Goal: Task Accomplishment & Management: Manage account settings

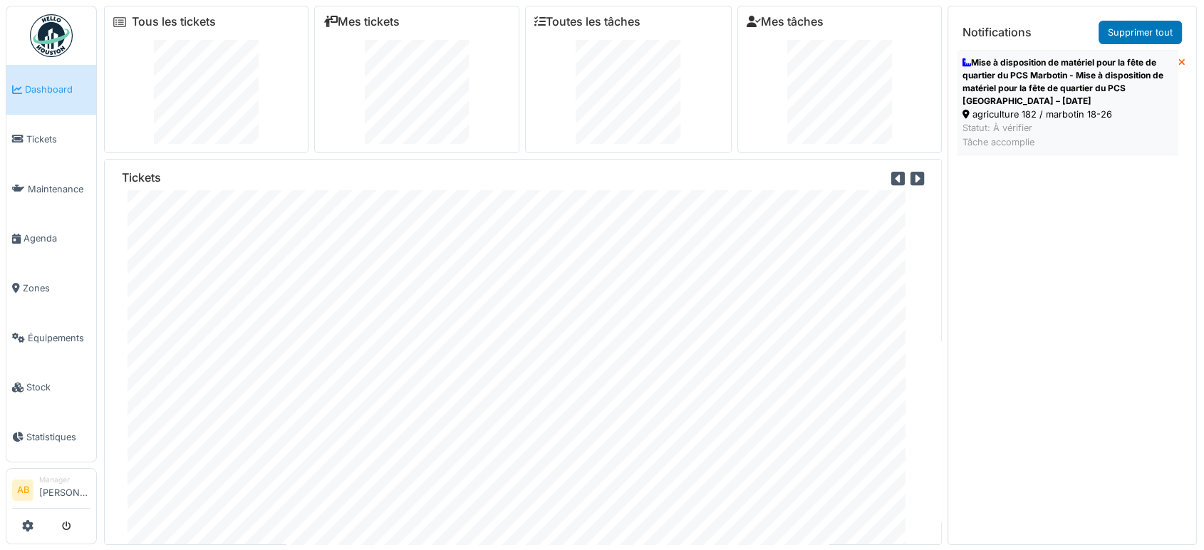
click at [1097, 128] on div "Statut: À vérifier Tâche accomplie" at bounding box center [1068, 134] width 210 height 27
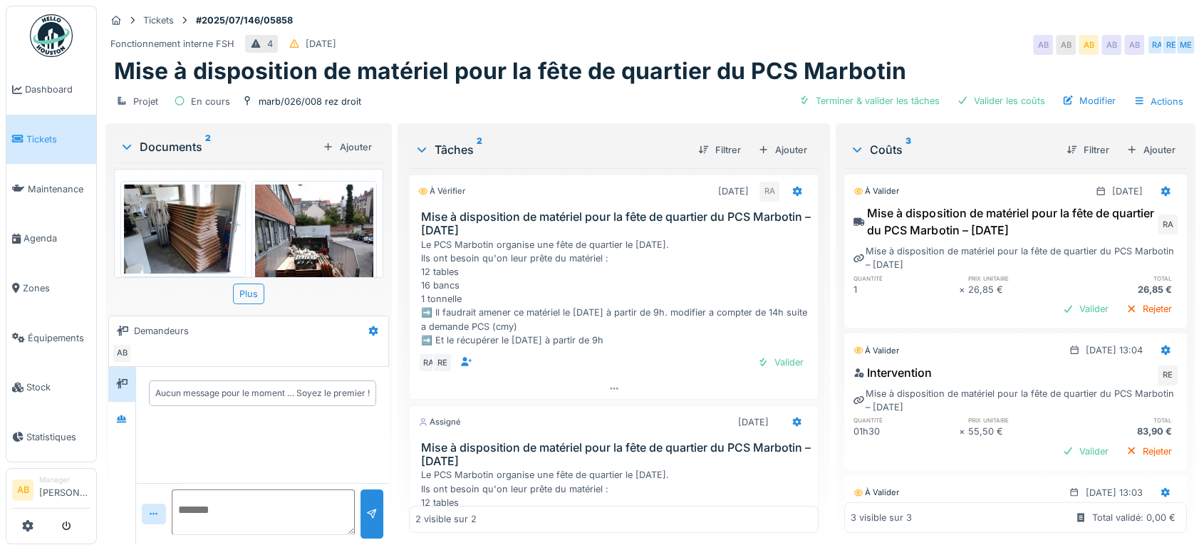
click at [190, 136] on div "Documents 2 Ajouter" at bounding box center [248, 147] width 269 height 31
click at [186, 142] on div "Documents 2" at bounding box center [218, 146] width 197 height 17
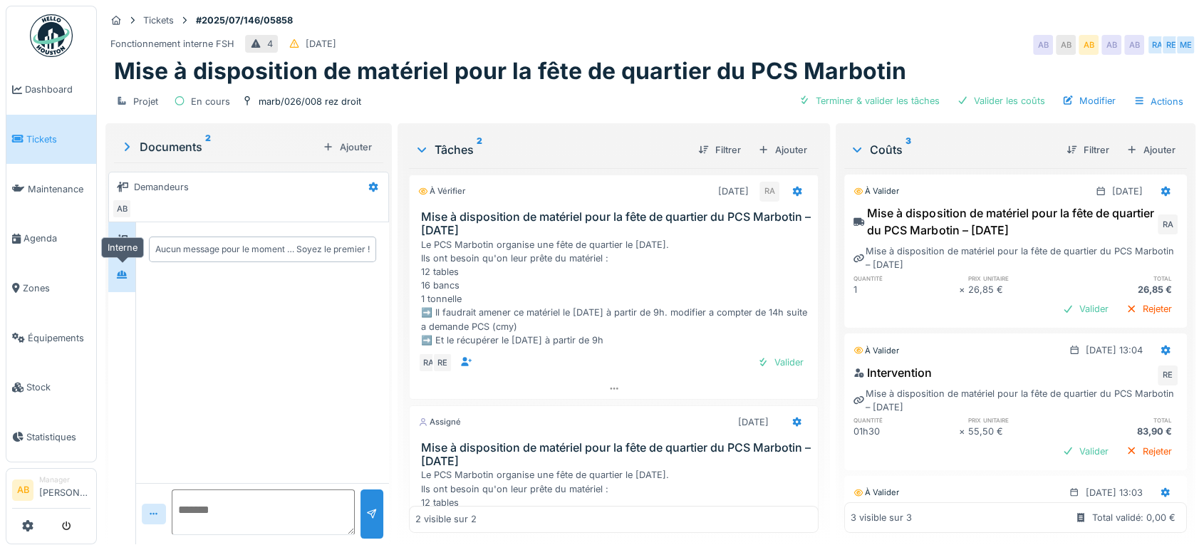
click at [120, 268] on div at bounding box center [121, 275] width 11 height 14
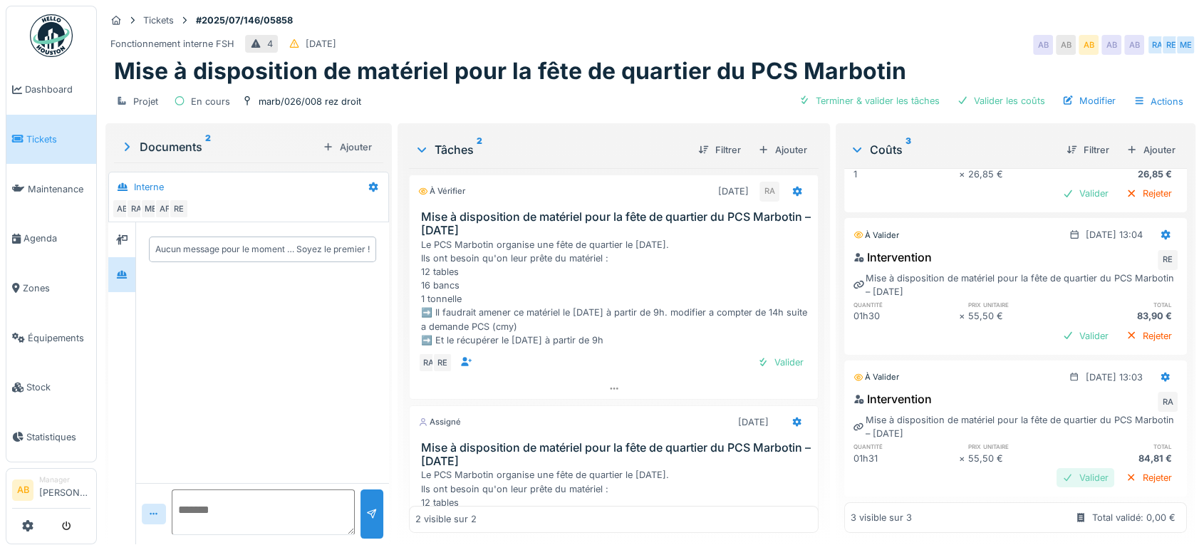
click at [1057, 468] on div "Valider" at bounding box center [1086, 477] width 58 height 19
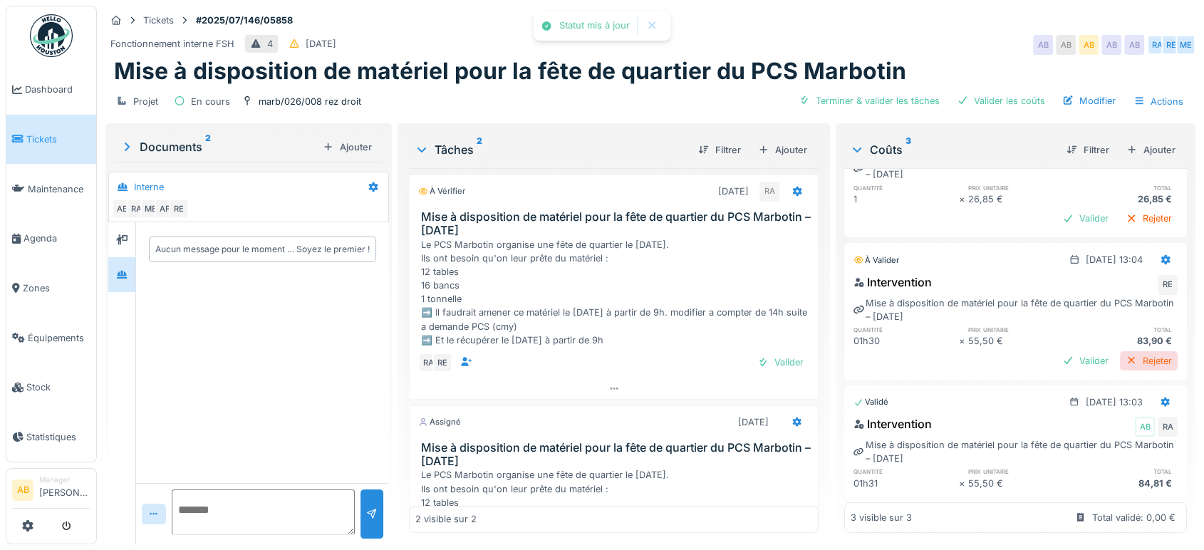
scroll to position [113, 0]
click at [1057, 351] on div "Valider" at bounding box center [1086, 360] width 58 height 19
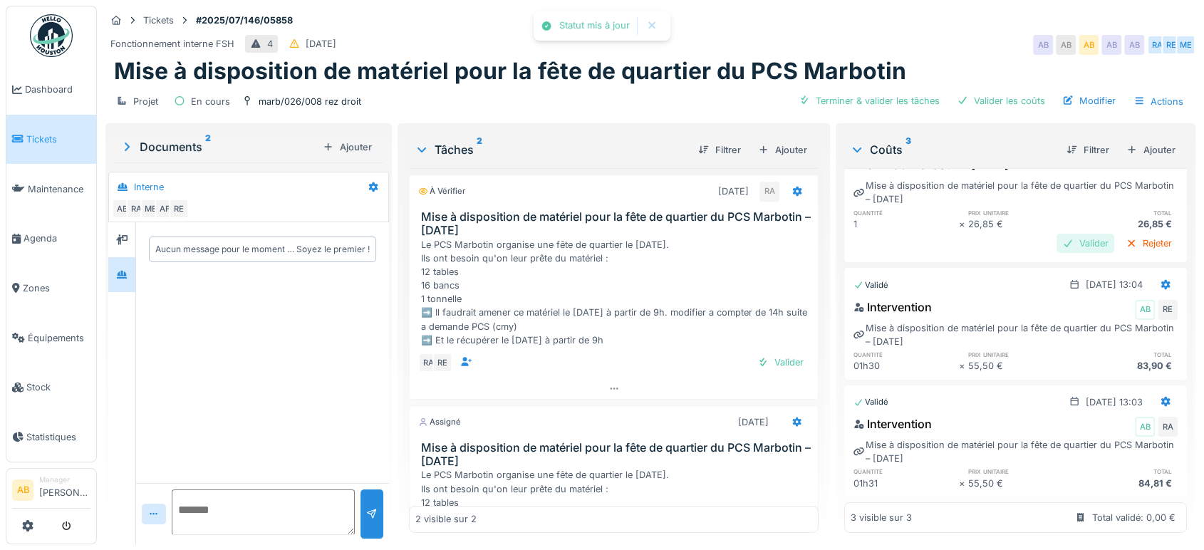
click at [1057, 234] on div "Valider" at bounding box center [1086, 243] width 58 height 19
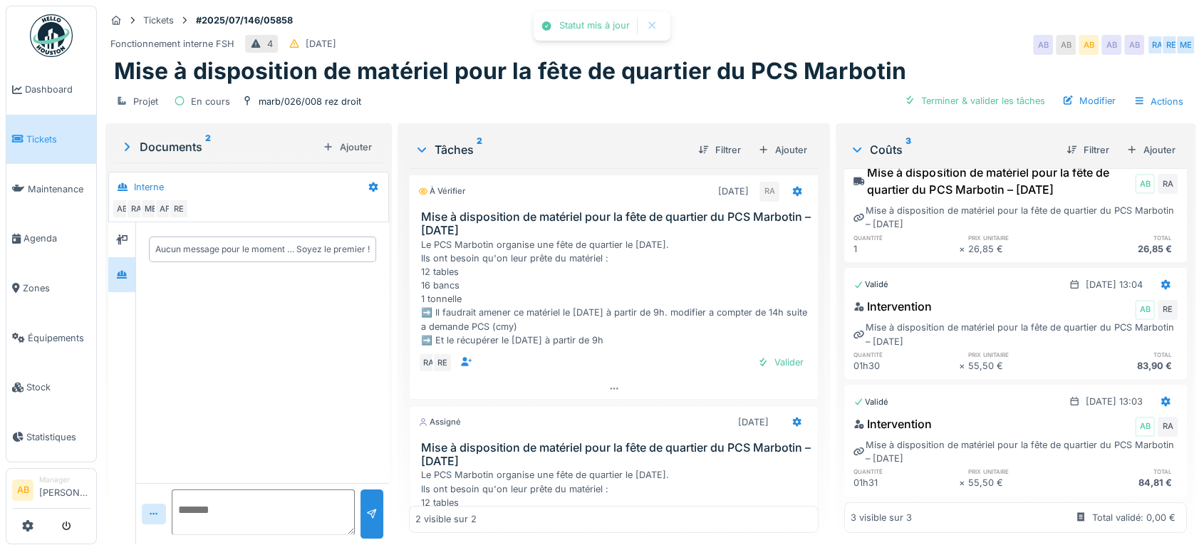
scroll to position [0, 0]
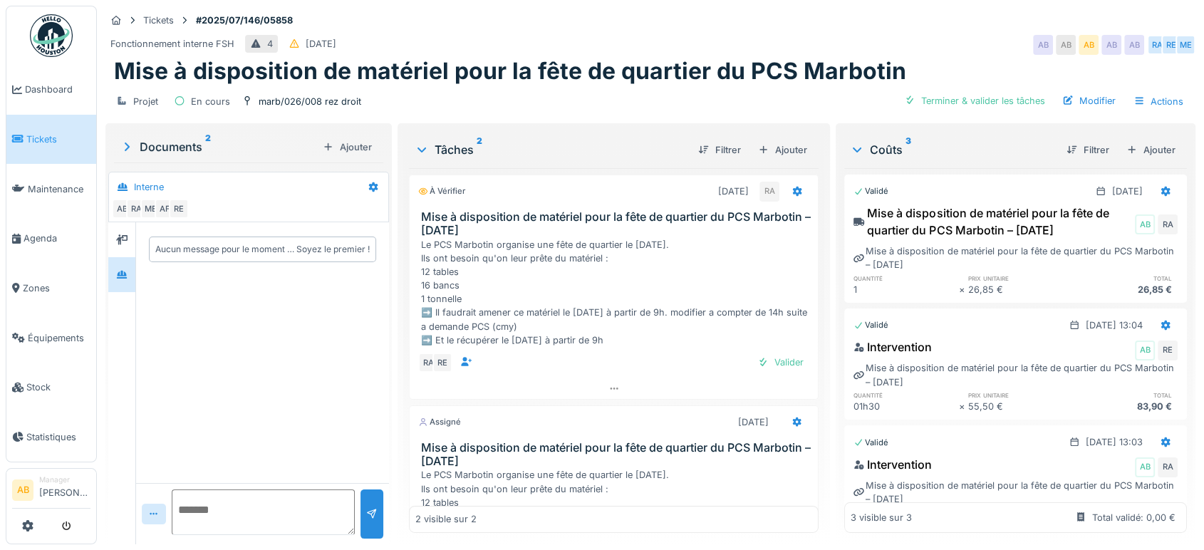
click at [46, 29] on img at bounding box center [51, 35] width 43 height 43
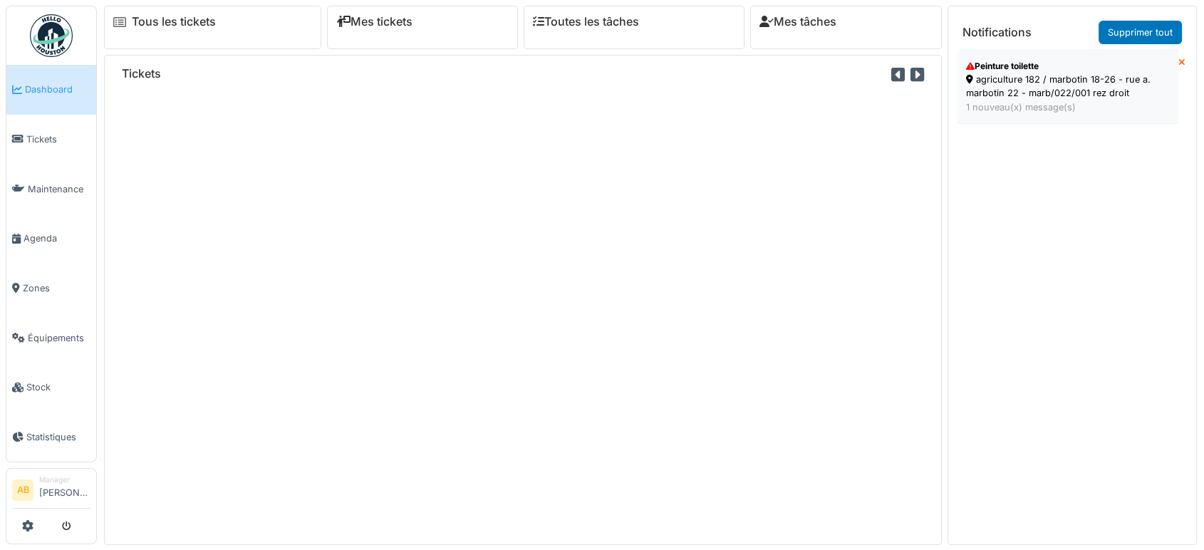
click at [1020, 68] on div "Peinture toilette" at bounding box center [1067, 66] width 203 height 13
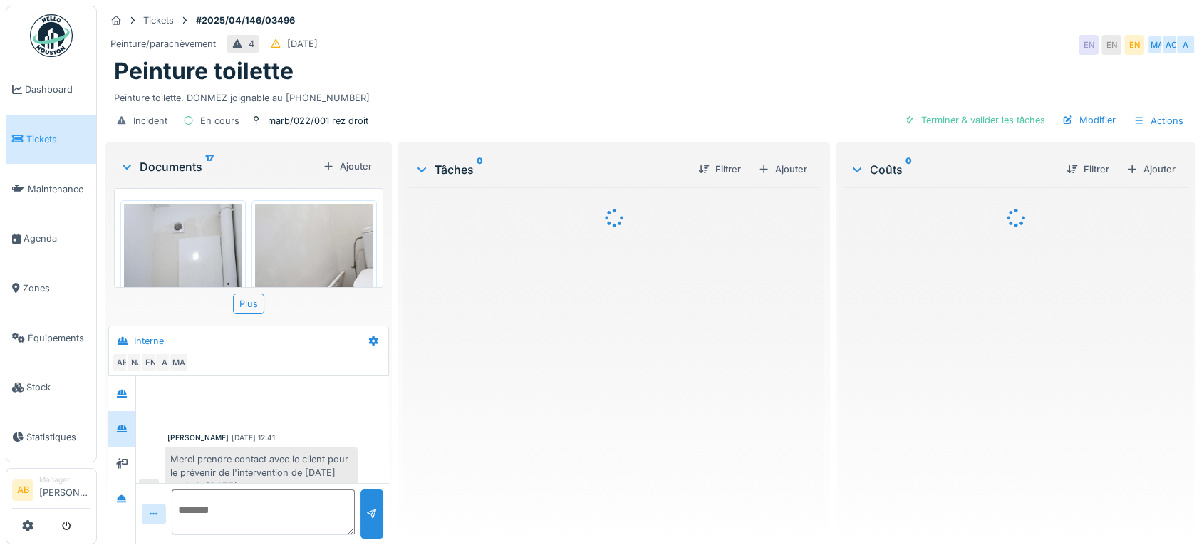
scroll to position [314, 0]
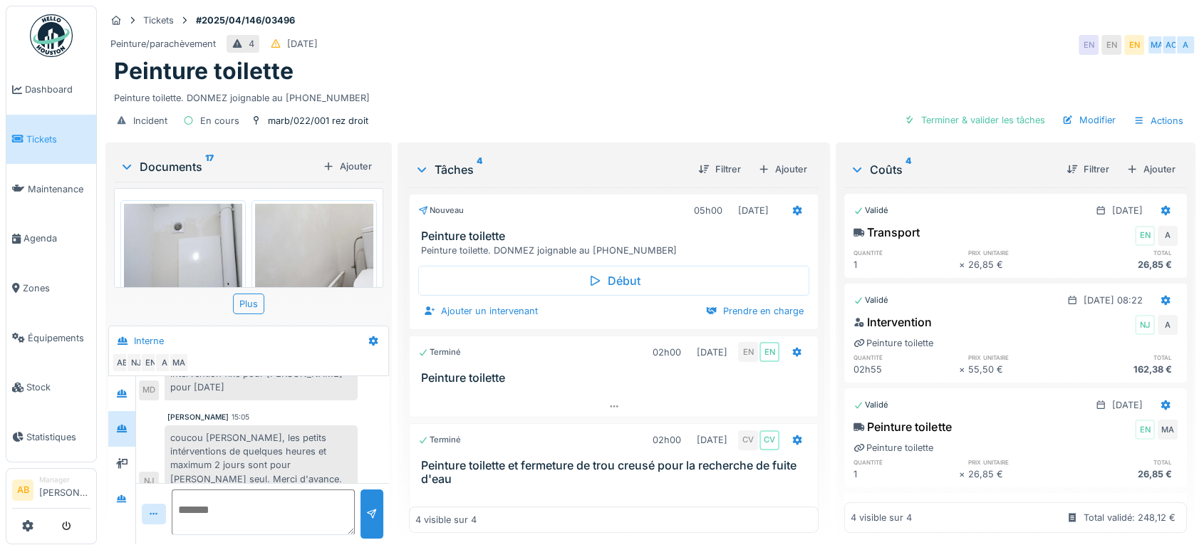
click at [163, 158] on div "Documents 17" at bounding box center [218, 166] width 197 height 17
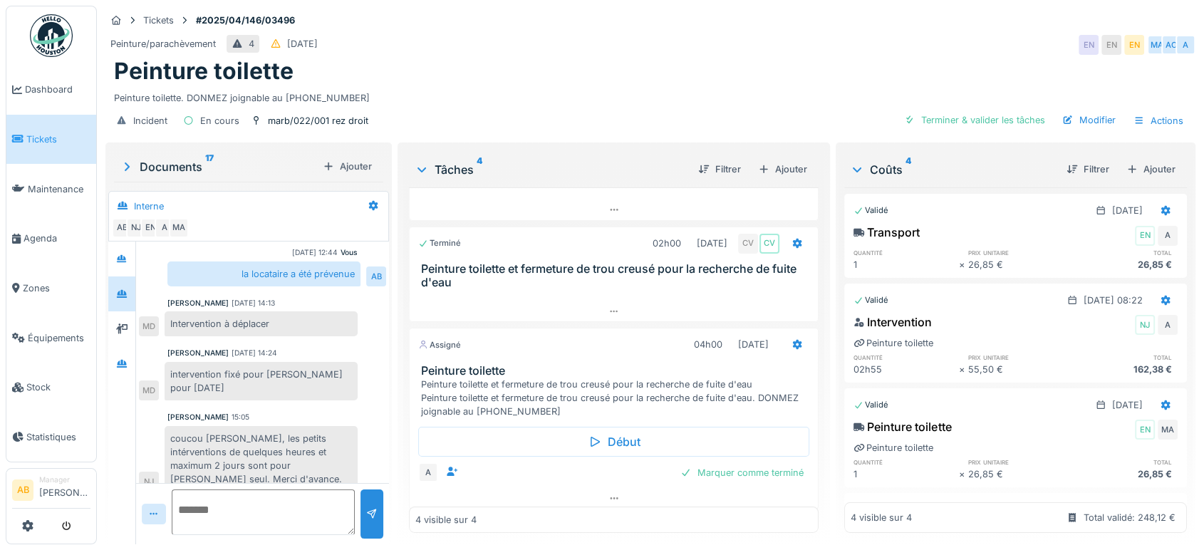
scroll to position [0, 0]
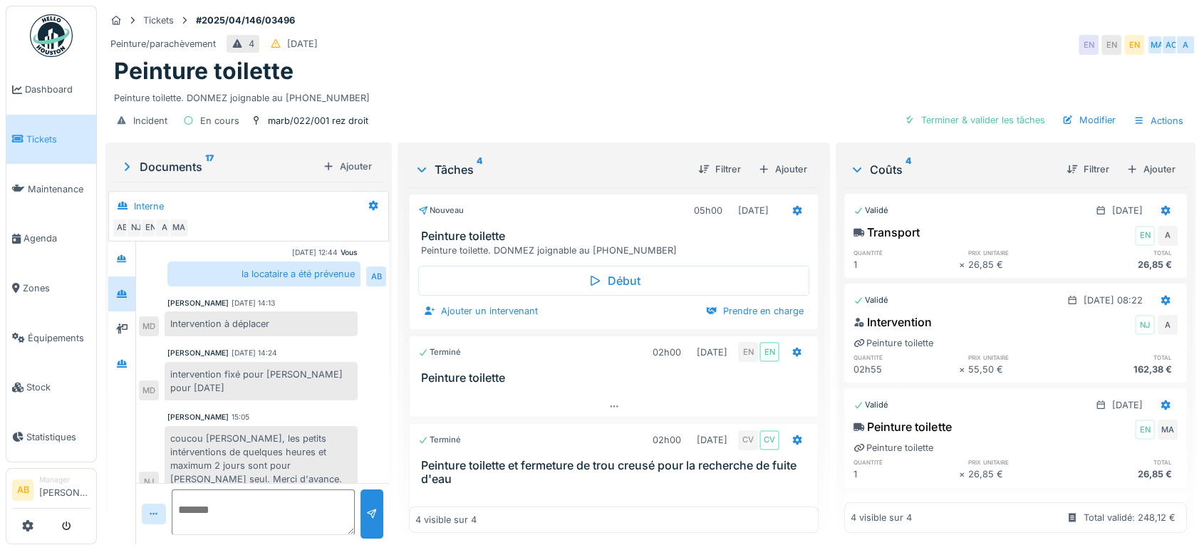
click at [55, 39] on img at bounding box center [51, 35] width 43 height 43
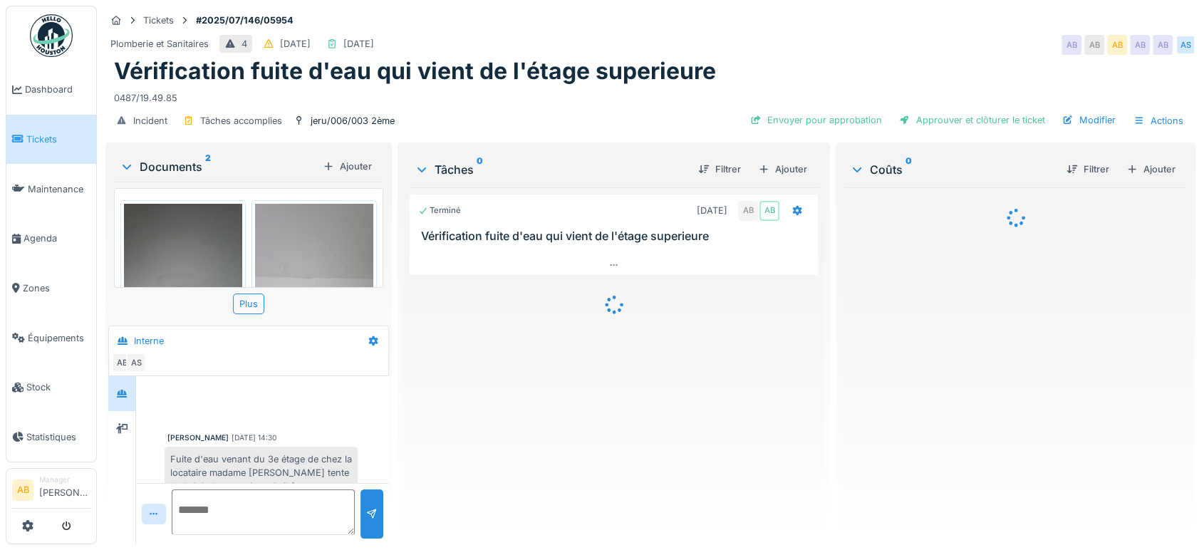
scroll to position [377, 0]
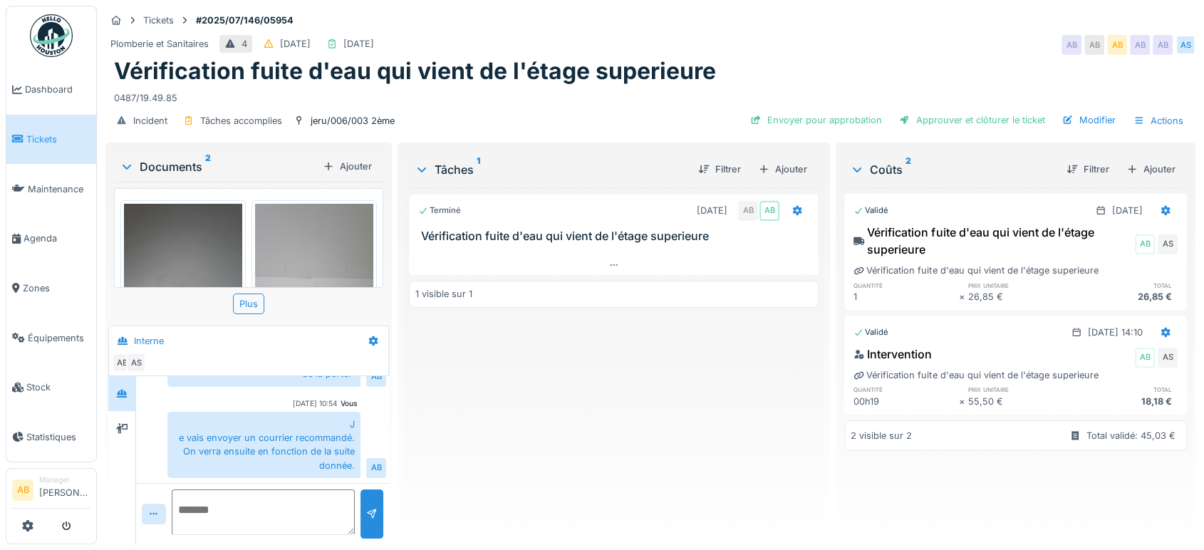
click at [51, 33] on img at bounding box center [51, 35] width 43 height 43
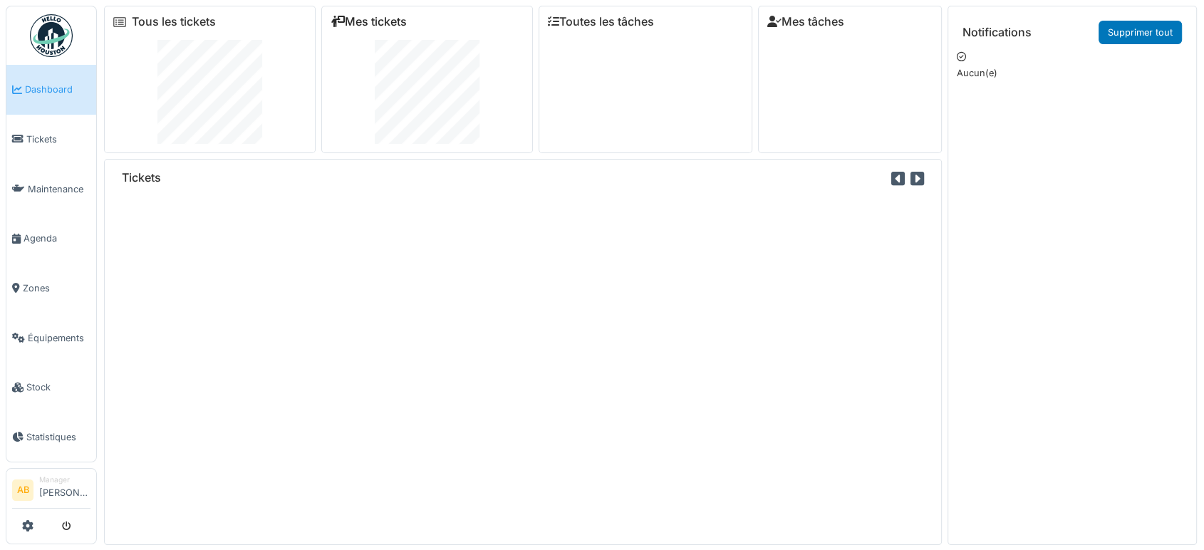
click at [403, 21] on link "Mes tickets" at bounding box center [369, 22] width 76 height 14
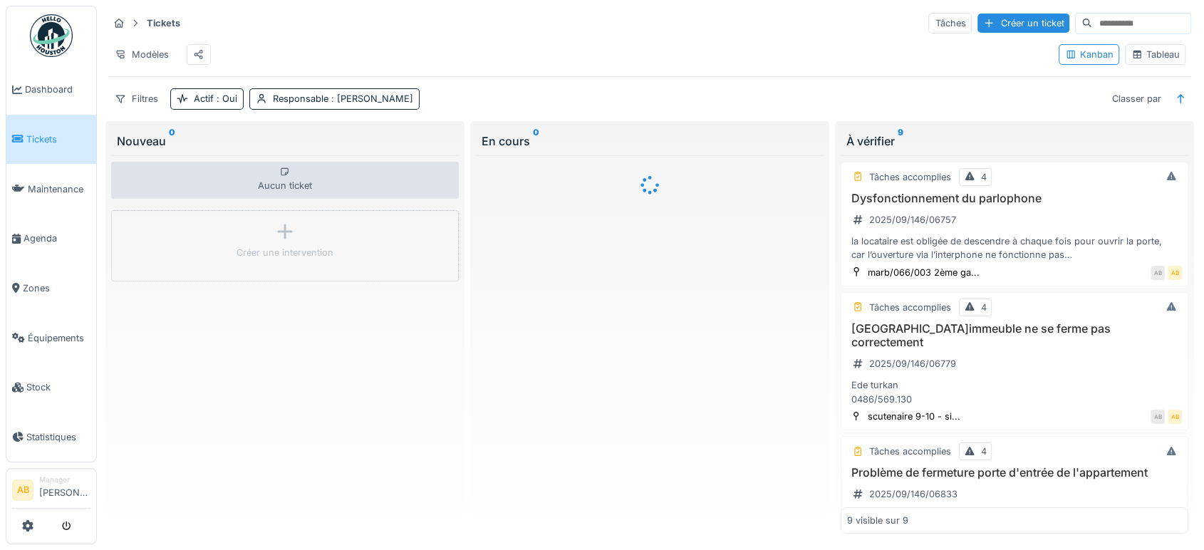
click at [1169, 65] on div "Tableau" at bounding box center [1155, 54] width 61 height 21
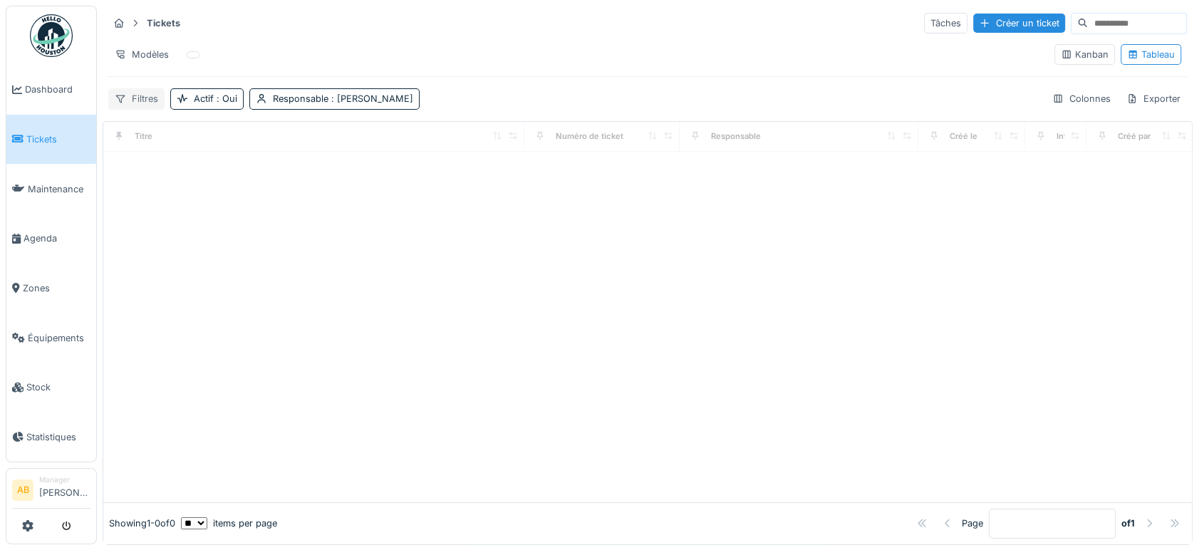
click at [138, 102] on div "Filtres" at bounding box center [136, 98] width 56 height 21
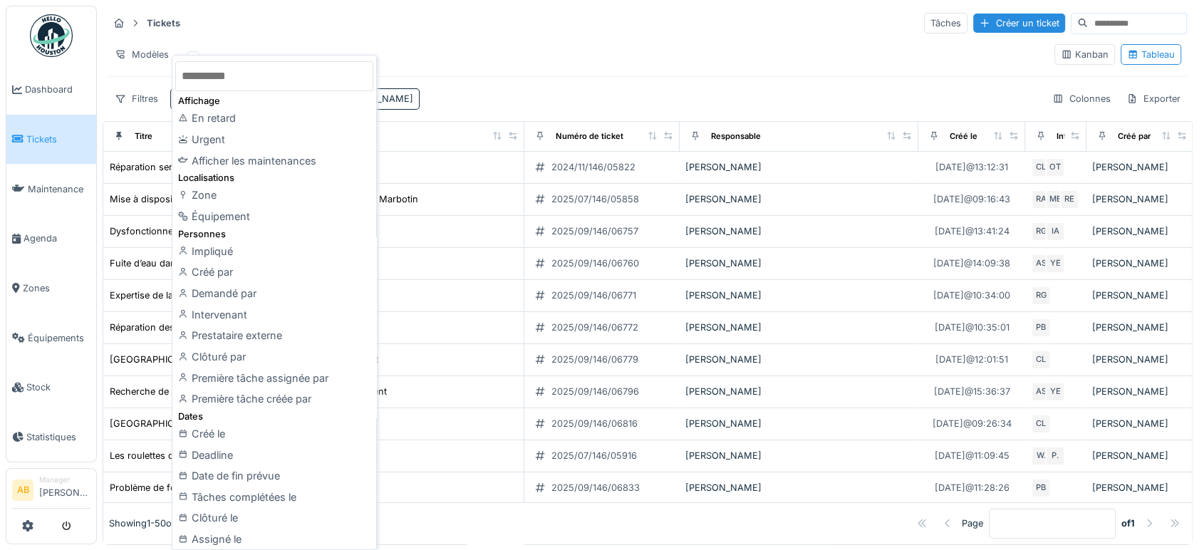
click at [248, 89] on input "text" at bounding box center [274, 76] width 198 height 30
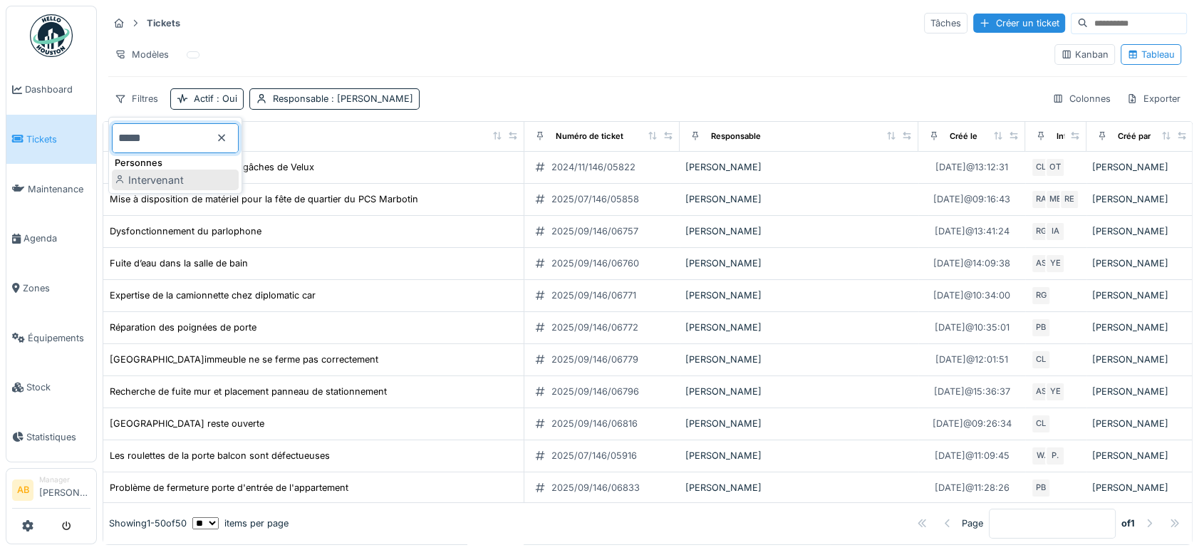
type input "*****"
click at [183, 176] on div "Intervenant" at bounding box center [175, 180] width 127 height 21
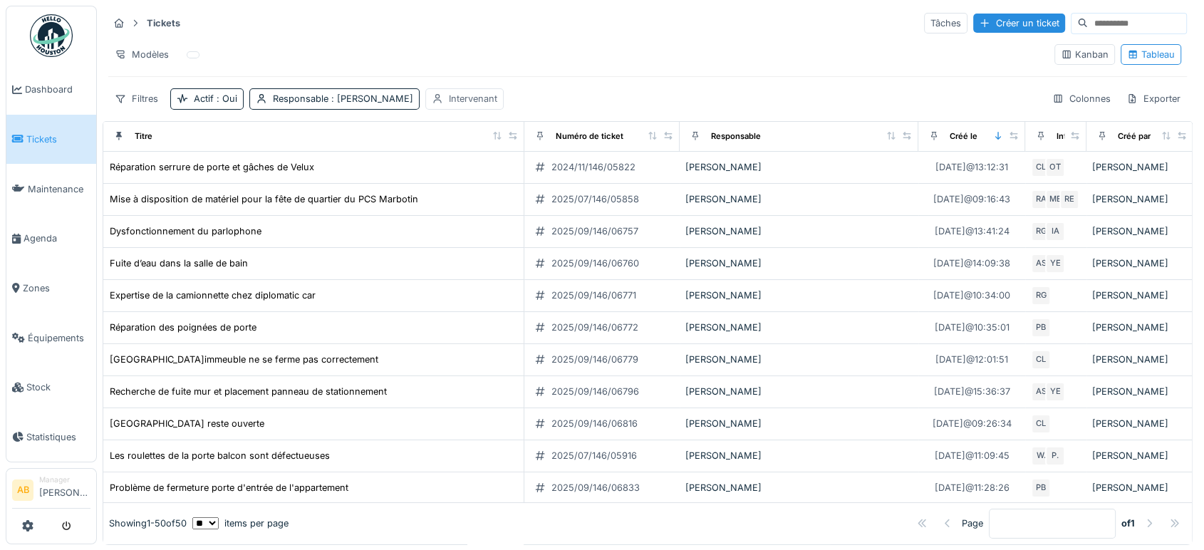
click at [472, 101] on div "Intervenant" at bounding box center [473, 99] width 48 height 14
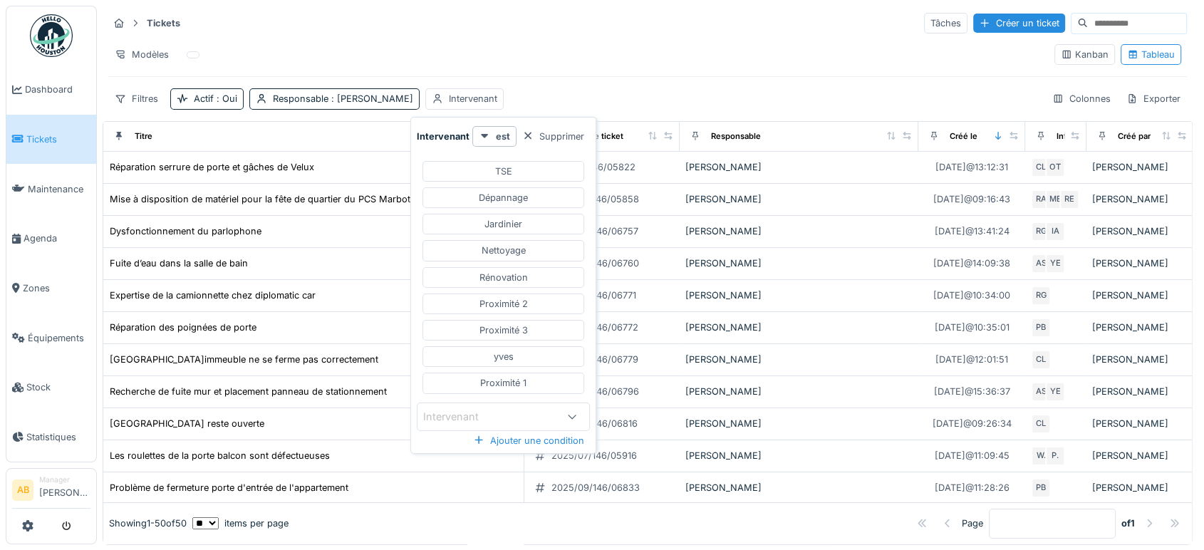
click at [496, 413] on div "Intervenant" at bounding box center [461, 417] width 76 height 16
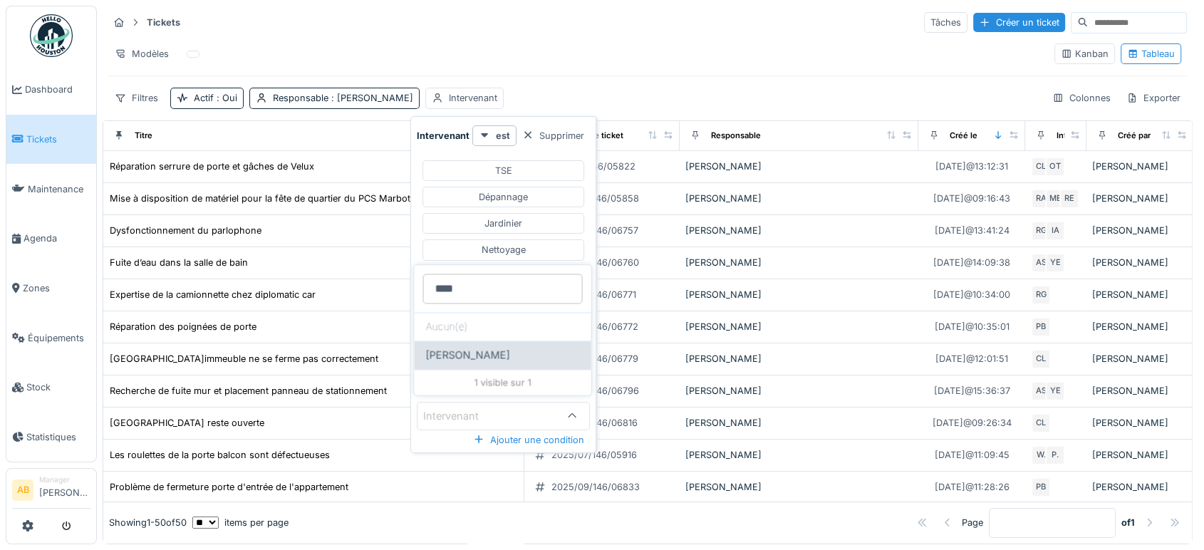
type input "****"
click at [478, 347] on span "[PERSON_NAME]" at bounding box center [467, 355] width 84 height 16
type input "****"
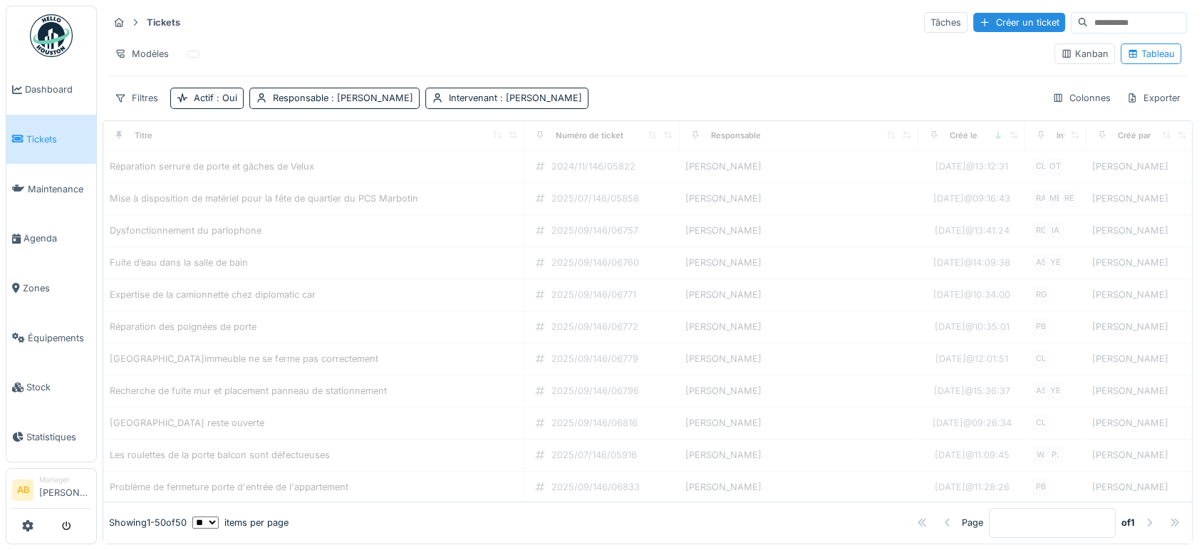
click at [661, 88] on div "Filtres Actif : Oui Responsable : Ahmed Belhajji Intervenant : Robert Gaspar Co…" at bounding box center [647, 98] width 1079 height 21
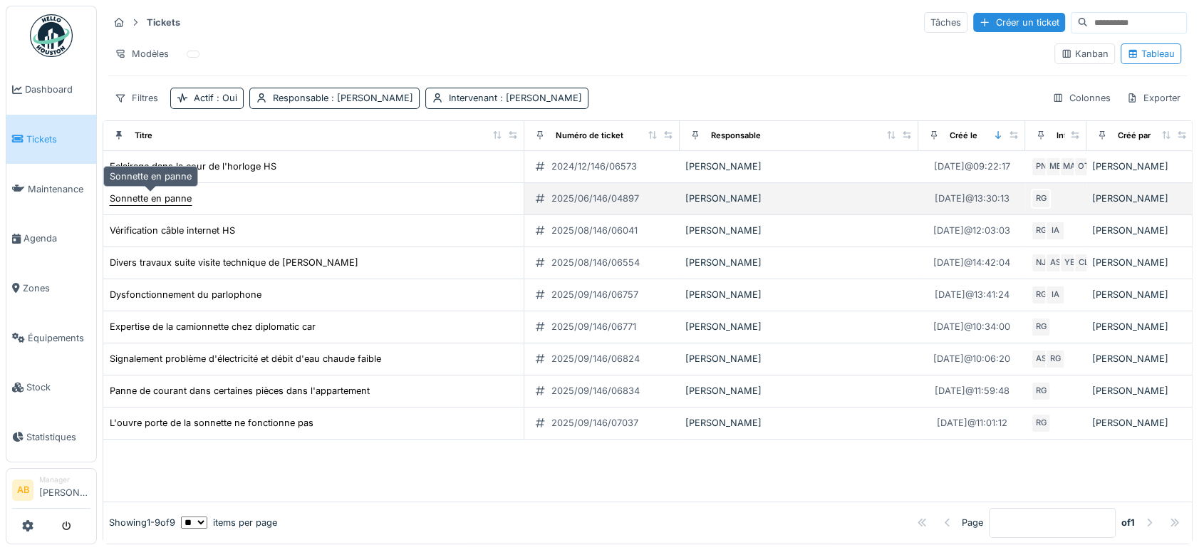
click at [173, 192] on div "Sonnette en panne" at bounding box center [151, 199] width 82 height 14
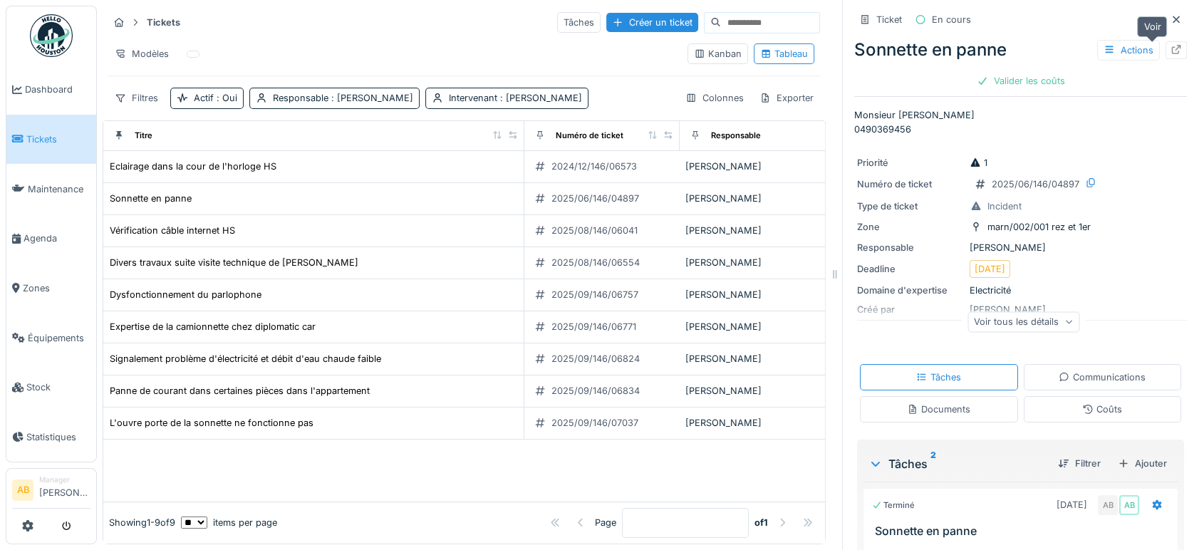
click at [1171, 45] on icon at bounding box center [1176, 49] width 11 height 9
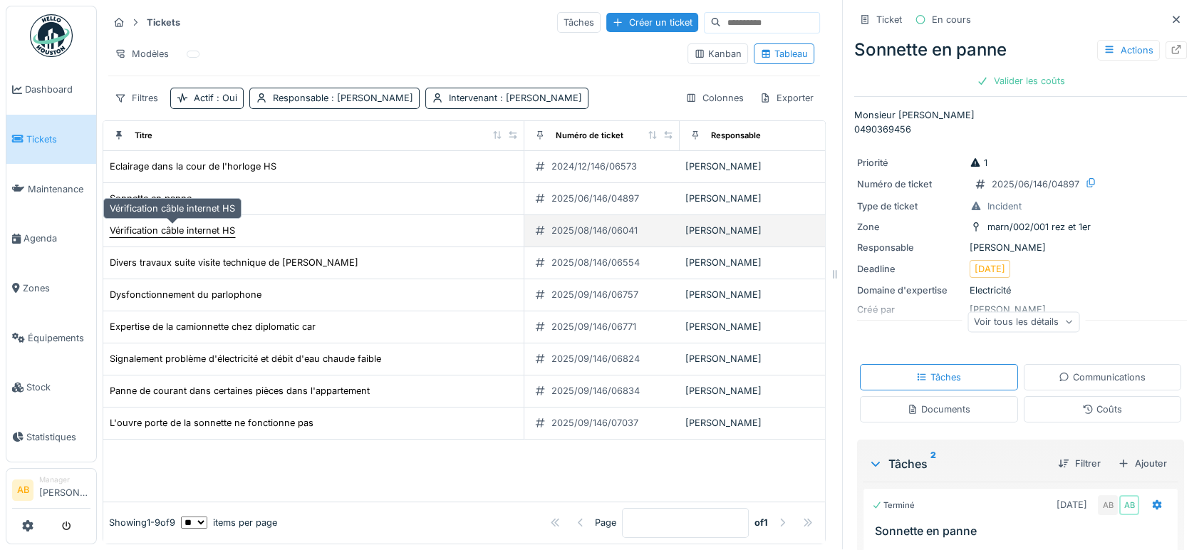
click at [155, 224] on div "Vérification câble internet HS" at bounding box center [172, 231] width 125 height 14
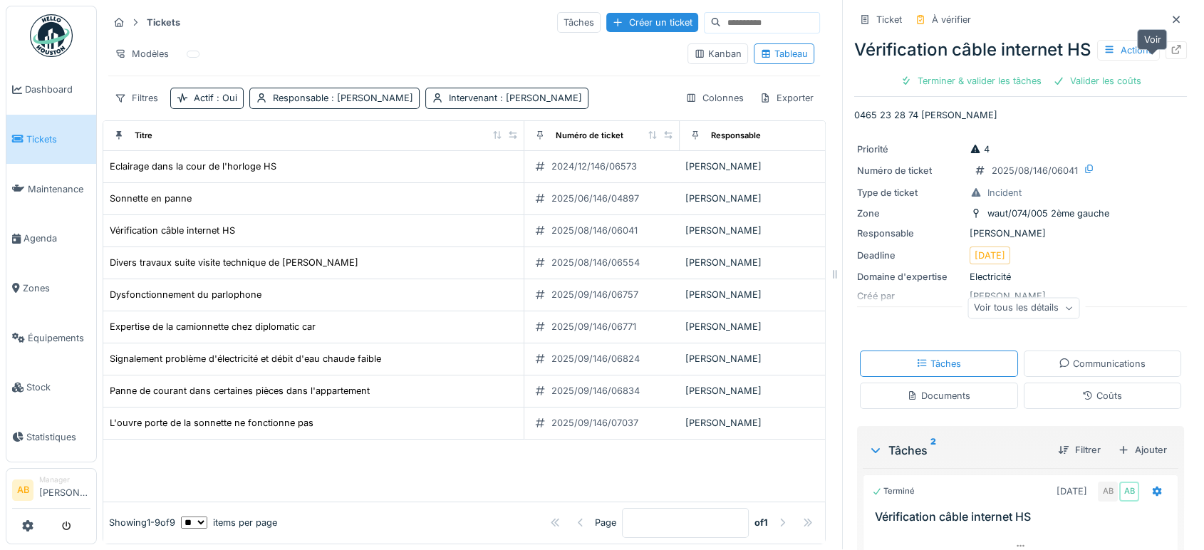
click at [1171, 53] on icon at bounding box center [1176, 49] width 11 height 9
click at [46, 50] on img at bounding box center [51, 35] width 43 height 43
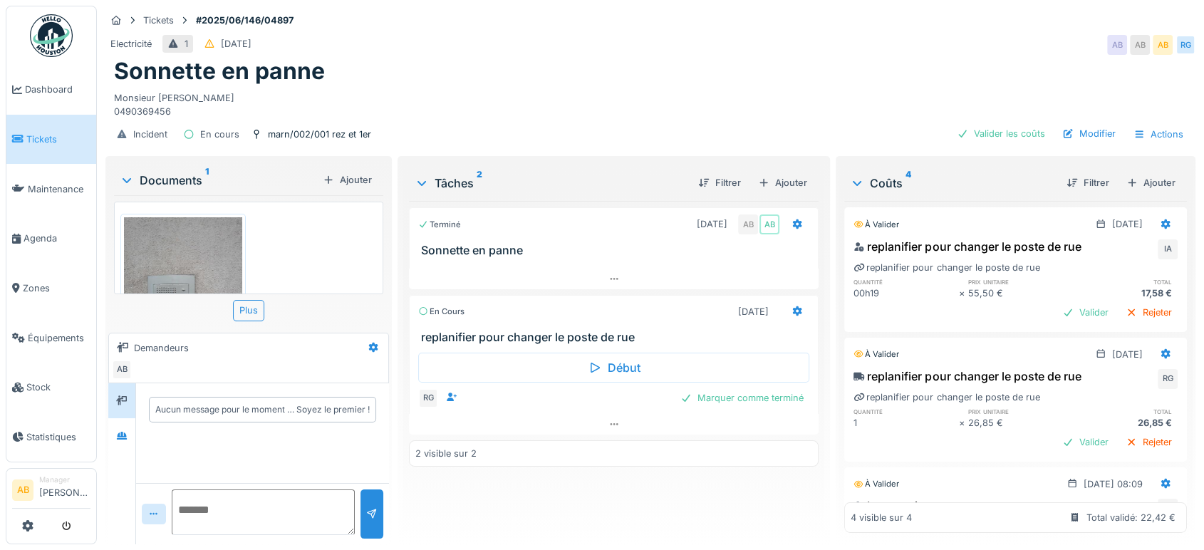
click at [165, 180] on div "Documents 1" at bounding box center [218, 180] width 197 height 17
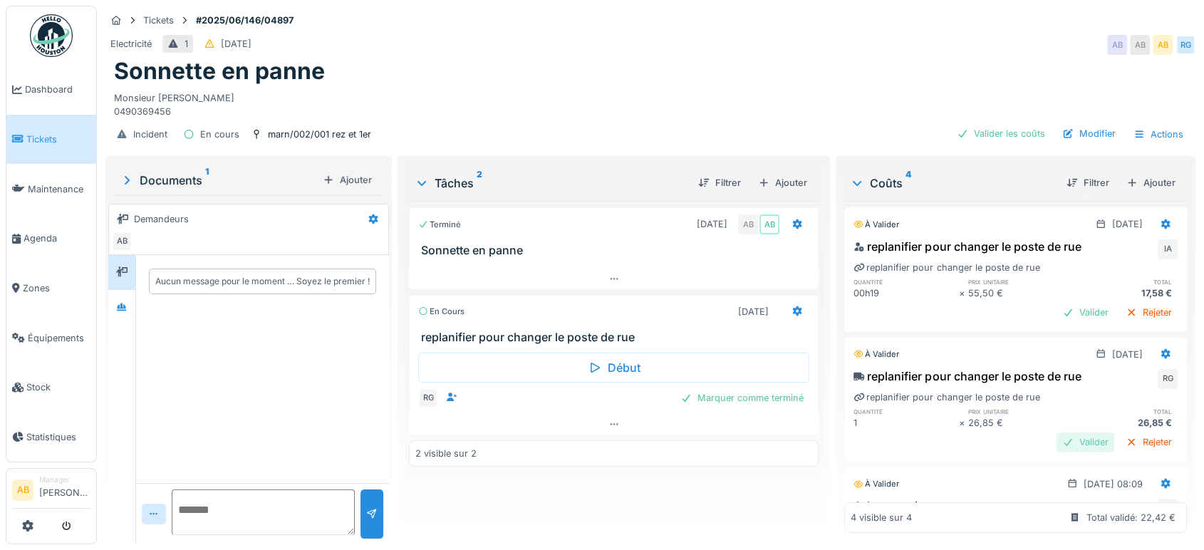
click at [1057, 443] on div "Valider" at bounding box center [1086, 442] width 58 height 19
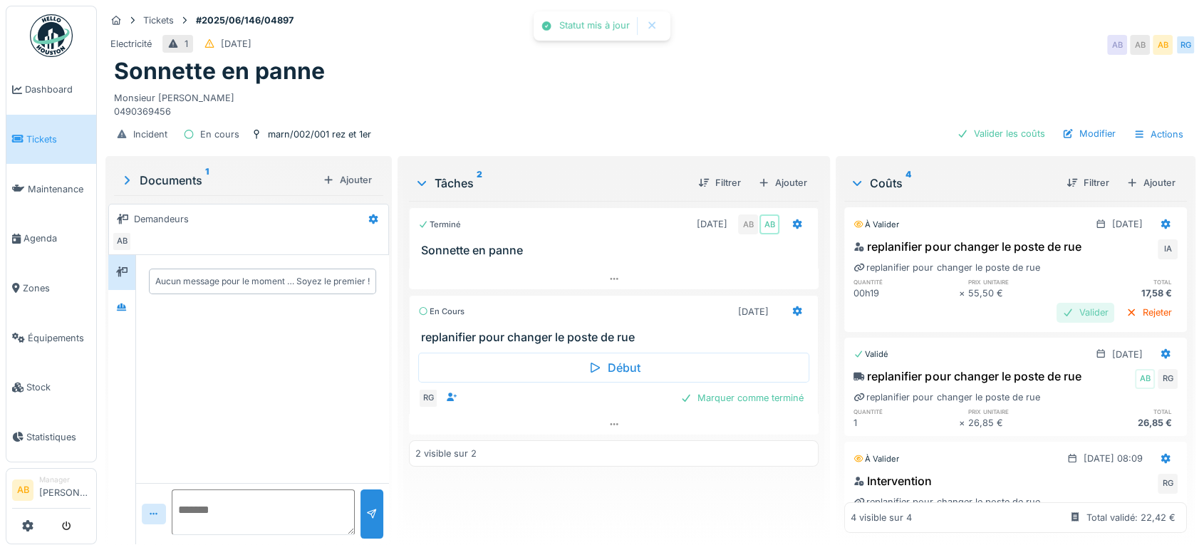
click at [1057, 314] on div "Valider" at bounding box center [1086, 312] width 58 height 19
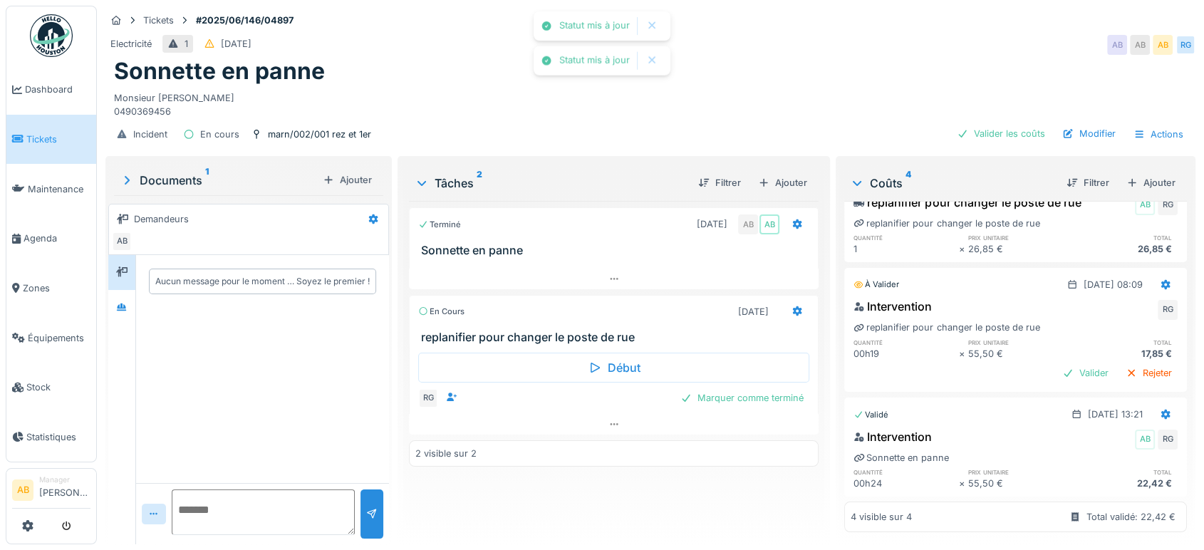
scroll to position [171, 0]
click at [1057, 363] on div "Valider" at bounding box center [1086, 372] width 58 height 19
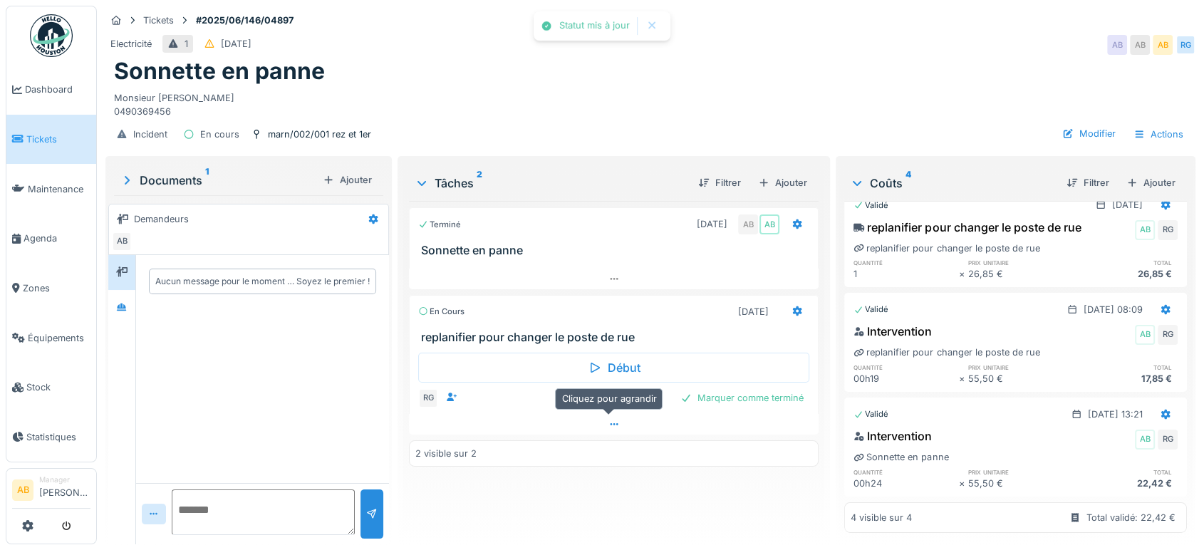
click at [641, 428] on div at bounding box center [614, 424] width 410 height 21
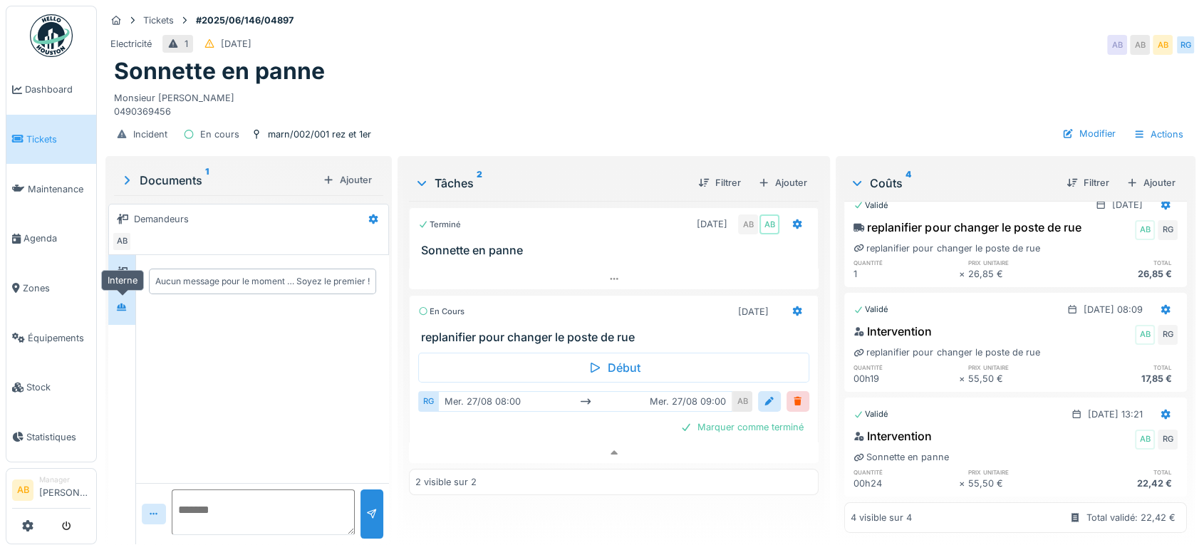
click at [120, 301] on div at bounding box center [121, 308] width 21 height 18
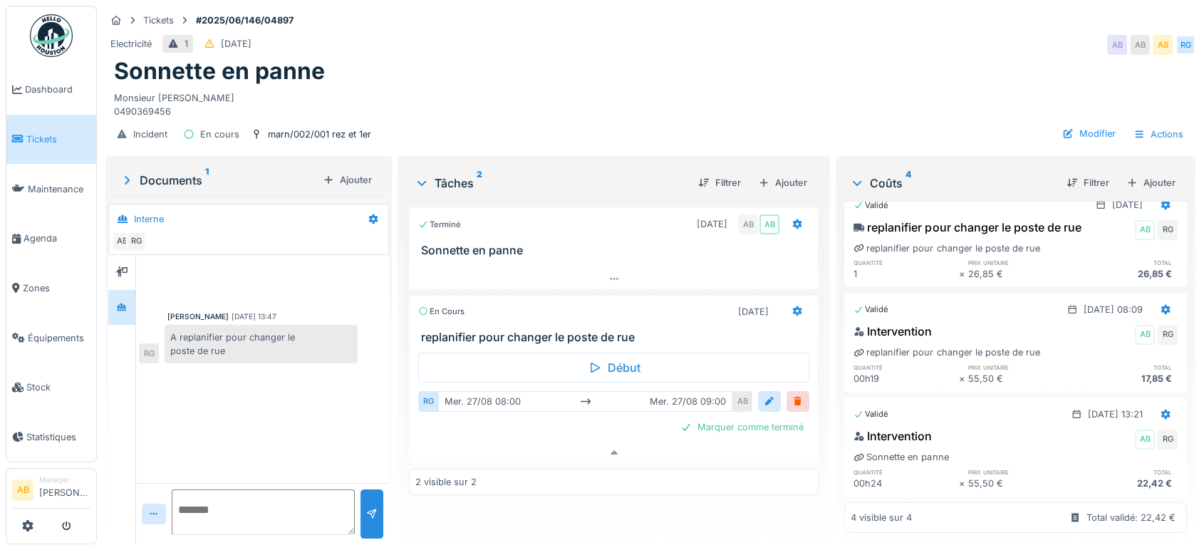
click at [177, 172] on div "Documents 1" at bounding box center [218, 180] width 197 height 17
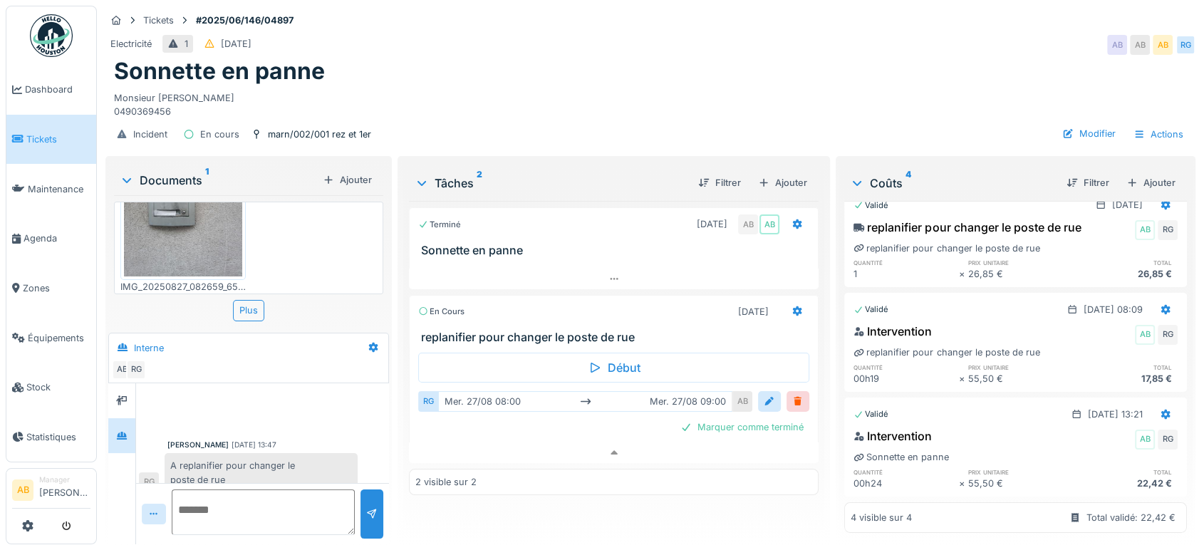
scroll to position [95, 0]
click at [168, 215] on img at bounding box center [183, 201] width 118 height 157
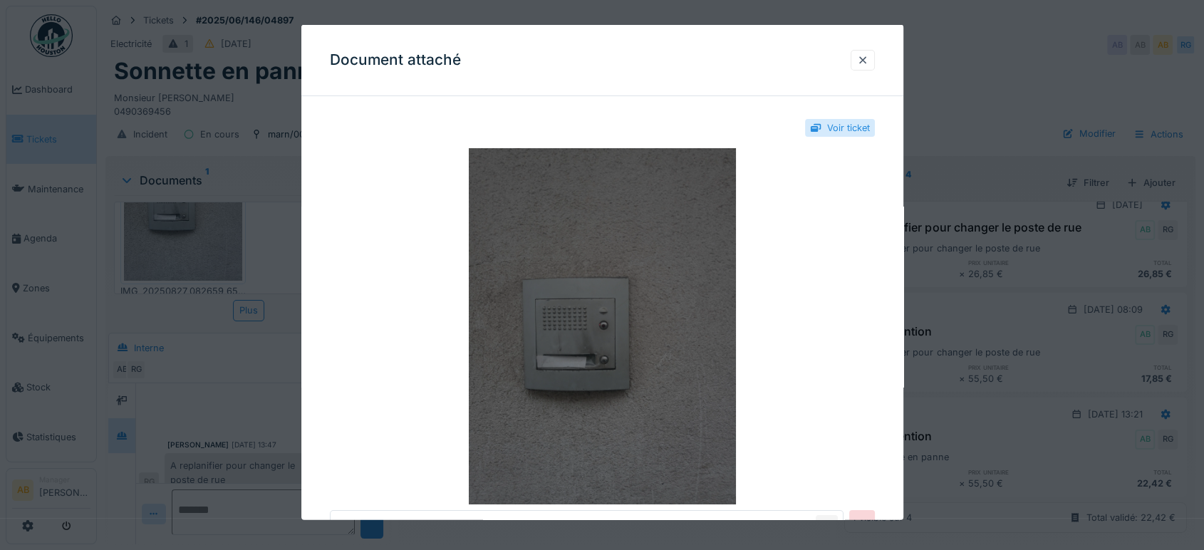
click at [633, 319] on img at bounding box center [602, 326] width 545 height 356
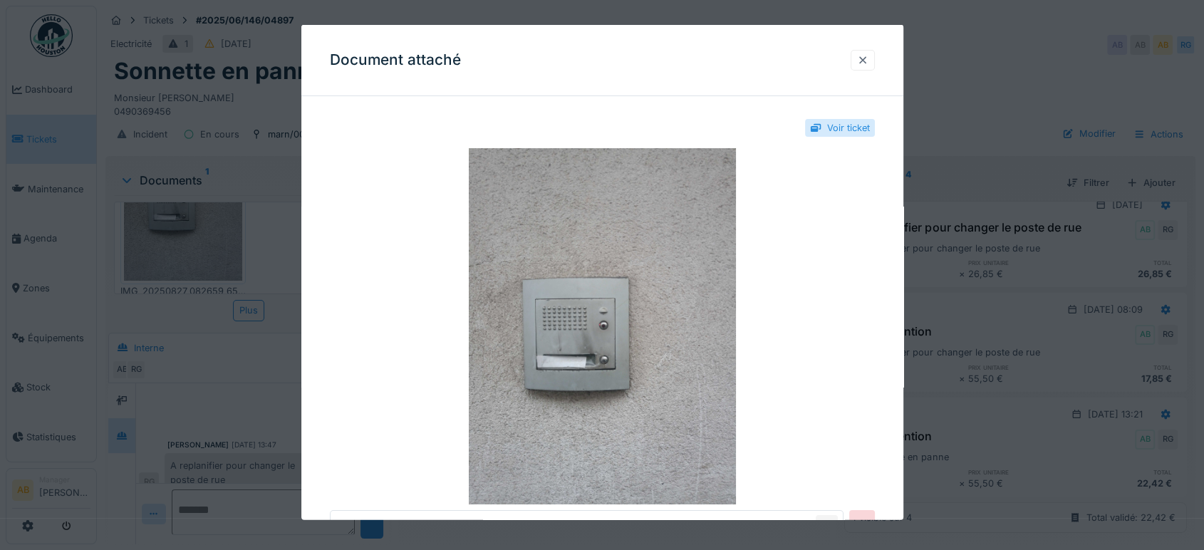
click at [869, 63] on div at bounding box center [862, 60] width 11 height 14
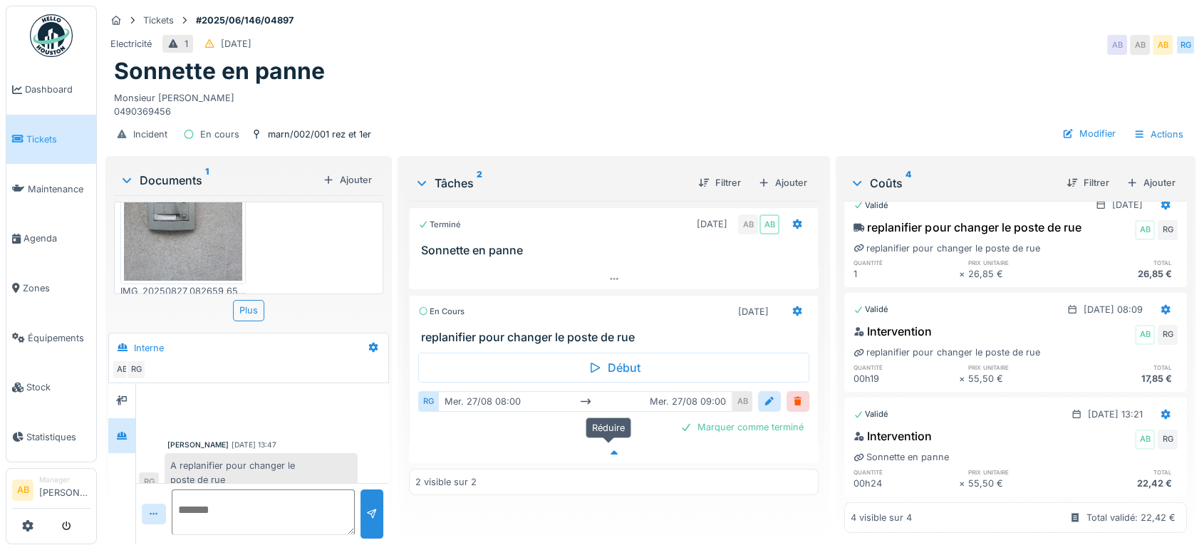
click at [688, 443] on div at bounding box center [614, 453] width 410 height 21
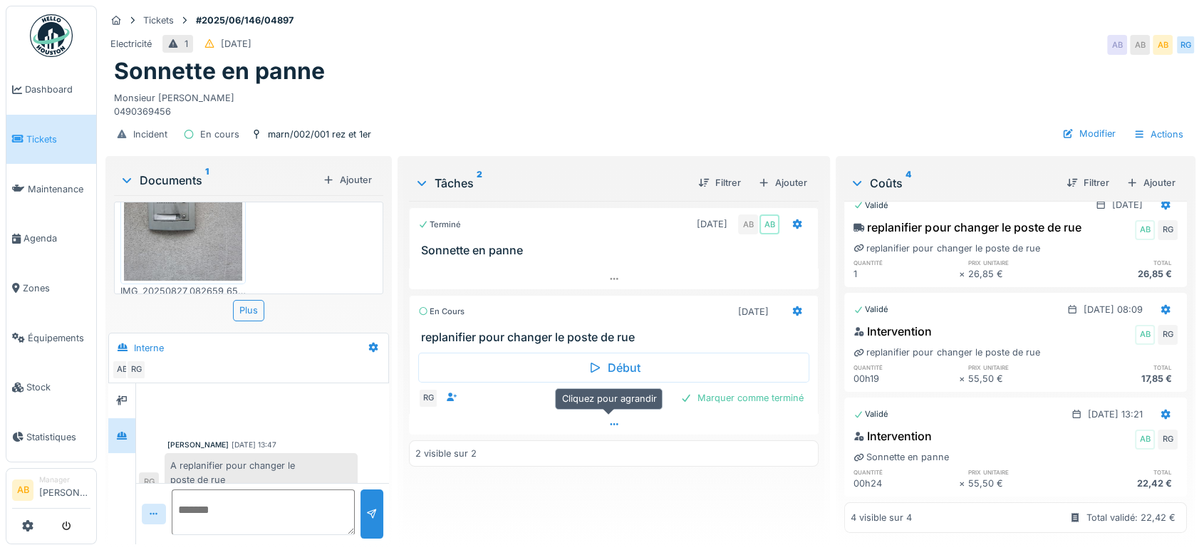
click at [690, 418] on div at bounding box center [614, 424] width 410 height 21
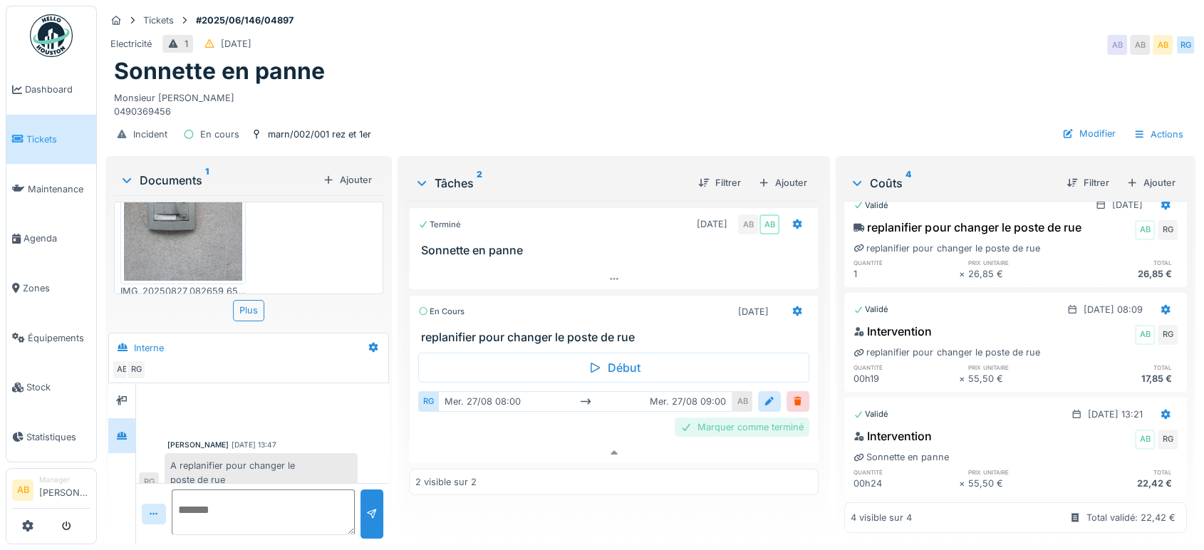
click at [747, 418] on div "Marquer comme terminé" at bounding box center [742, 427] width 135 height 19
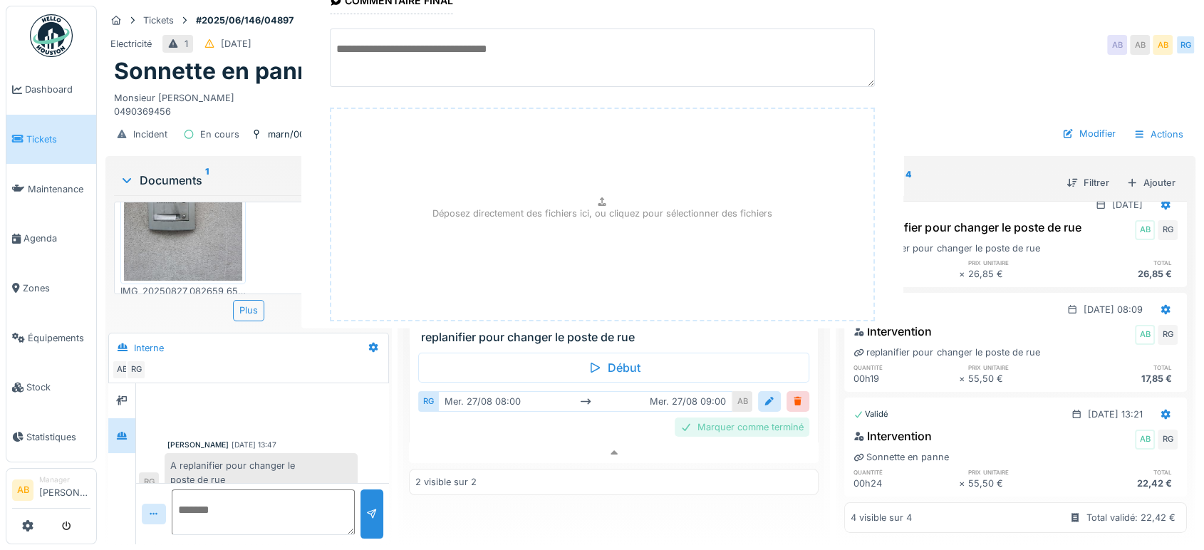
scroll to position [85, 0]
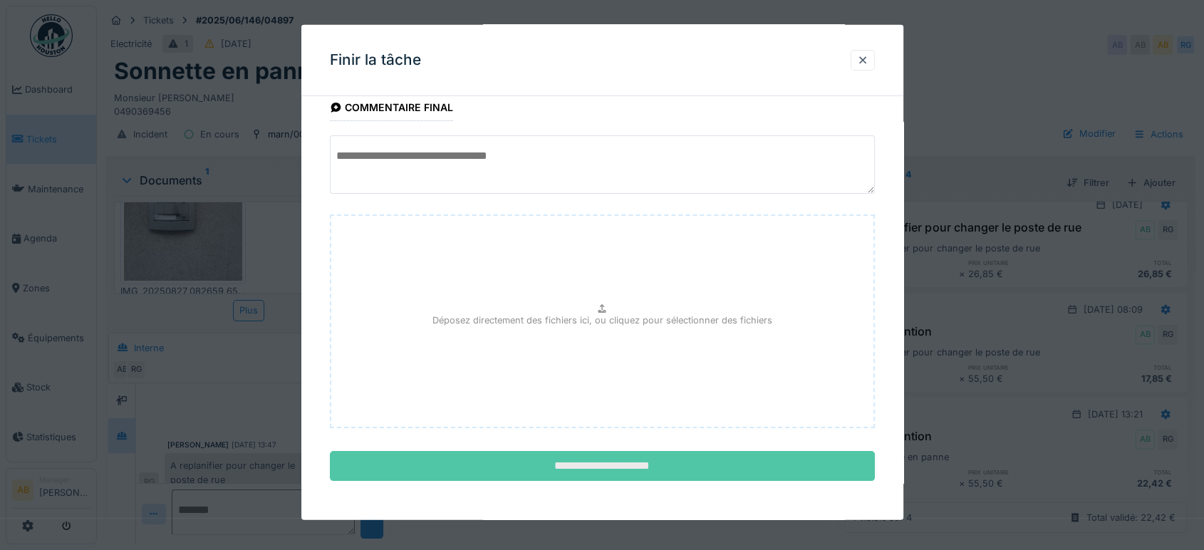
click at [760, 476] on input "**********" at bounding box center [602, 466] width 545 height 30
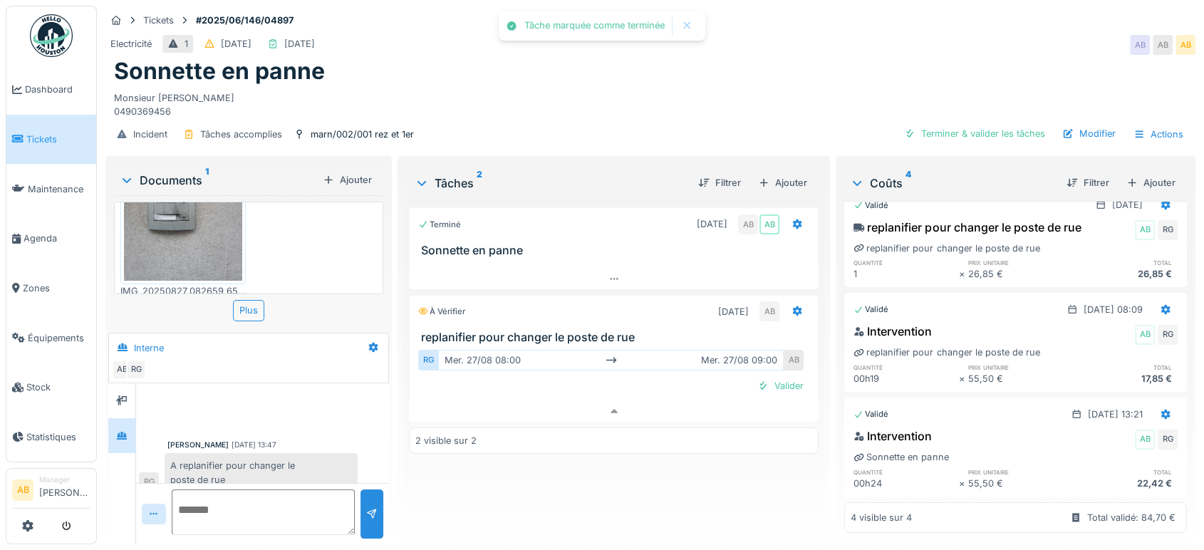
scroll to position [14, 0]
click at [767, 381] on div "Valider" at bounding box center [781, 385] width 58 height 19
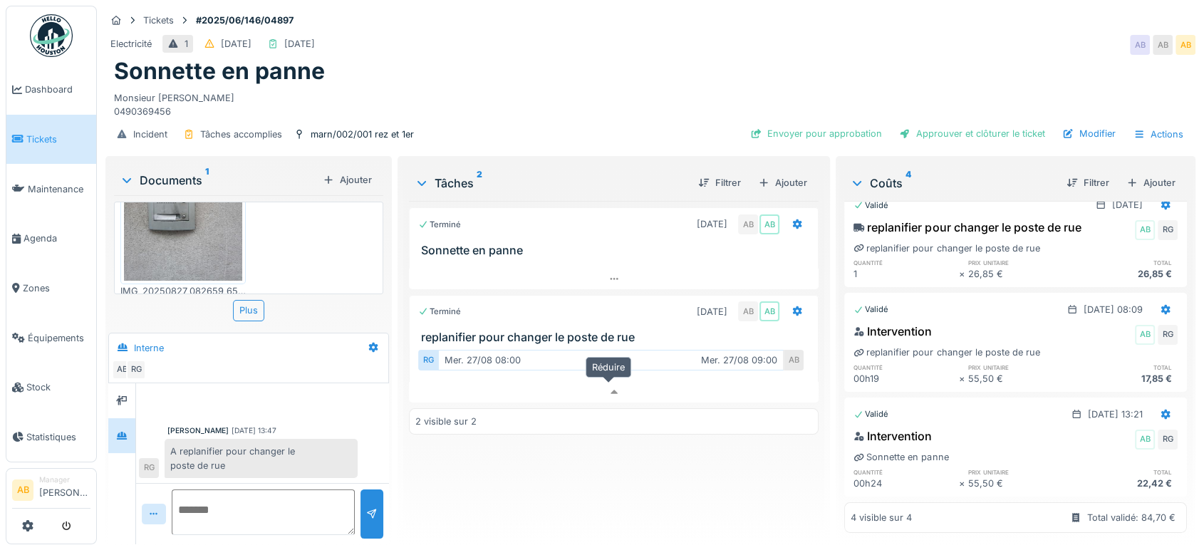
click at [768, 382] on div at bounding box center [614, 392] width 410 height 21
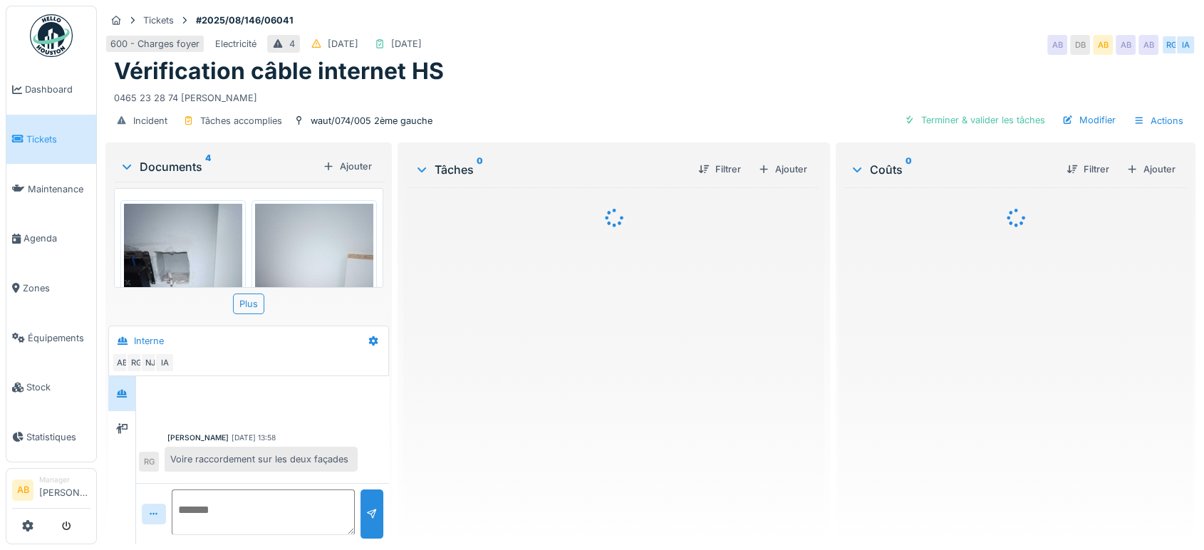
scroll to position [98, 0]
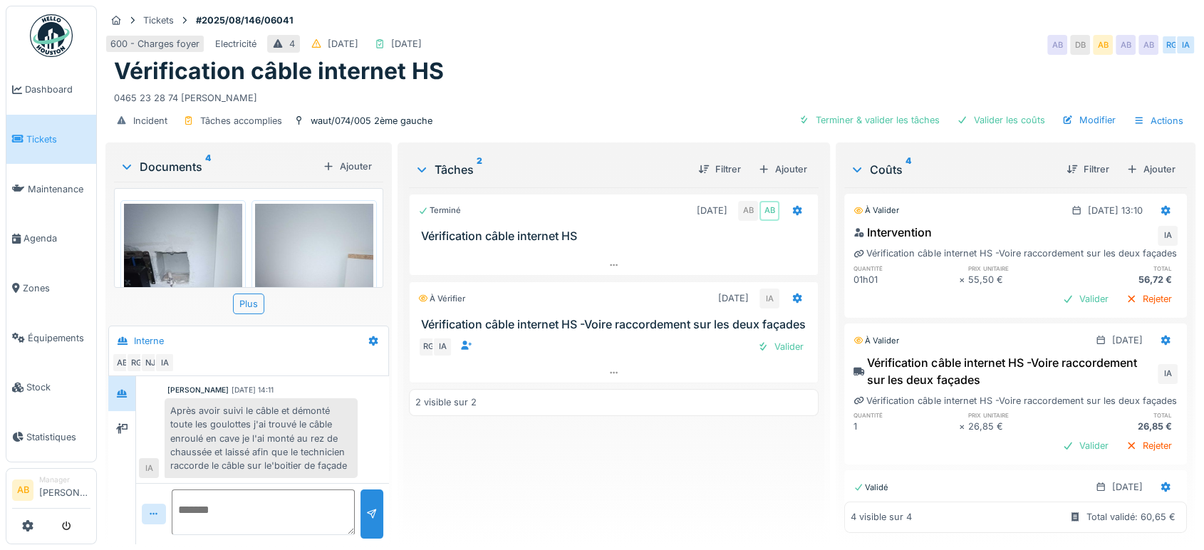
click at [194, 162] on div "Documents 4" at bounding box center [218, 166] width 197 height 17
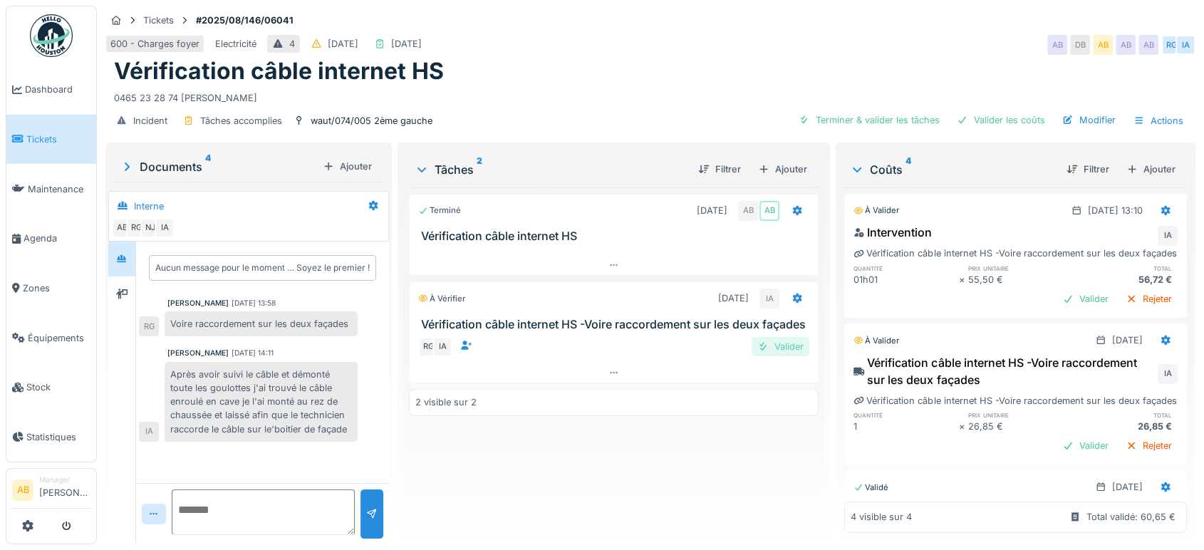
click at [770, 356] on div "Valider" at bounding box center [781, 346] width 58 height 19
click at [1045, 447] on div "Vérification câble internet HS -Voire raccordement sur les deux façades IA Véri…" at bounding box center [1015, 406] width 343 height 110
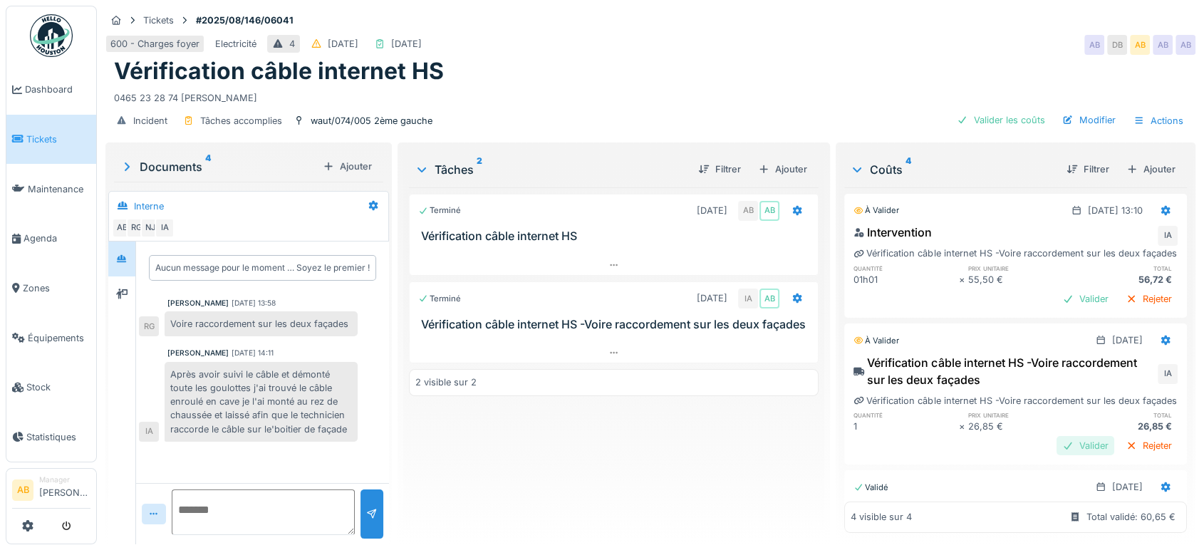
click at [1057, 455] on div "Valider" at bounding box center [1086, 445] width 58 height 19
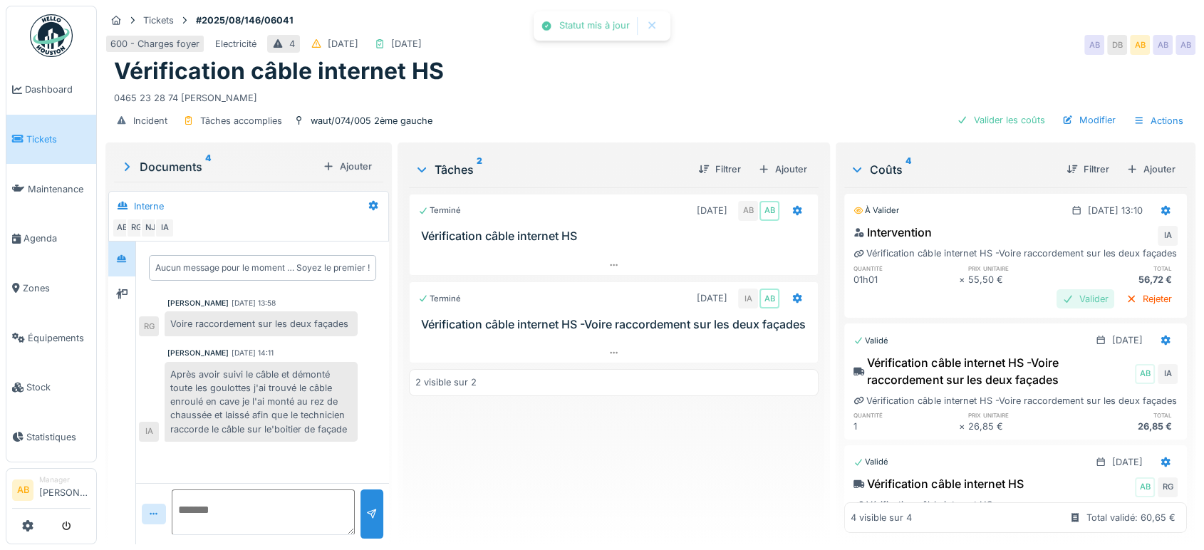
click at [1063, 299] on div "Valider" at bounding box center [1086, 298] width 58 height 19
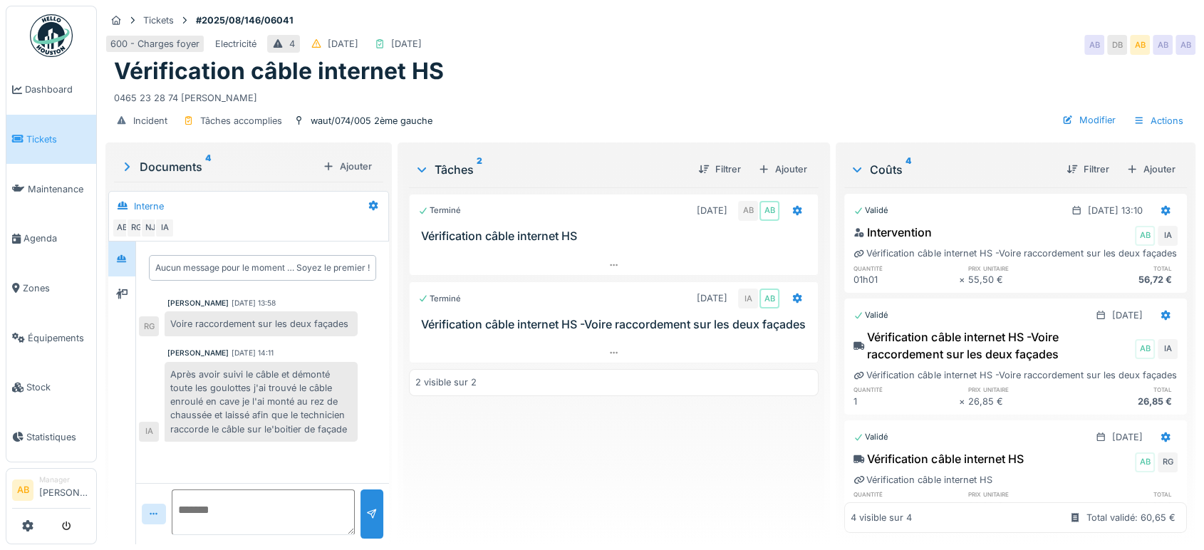
scroll to position [174, 0]
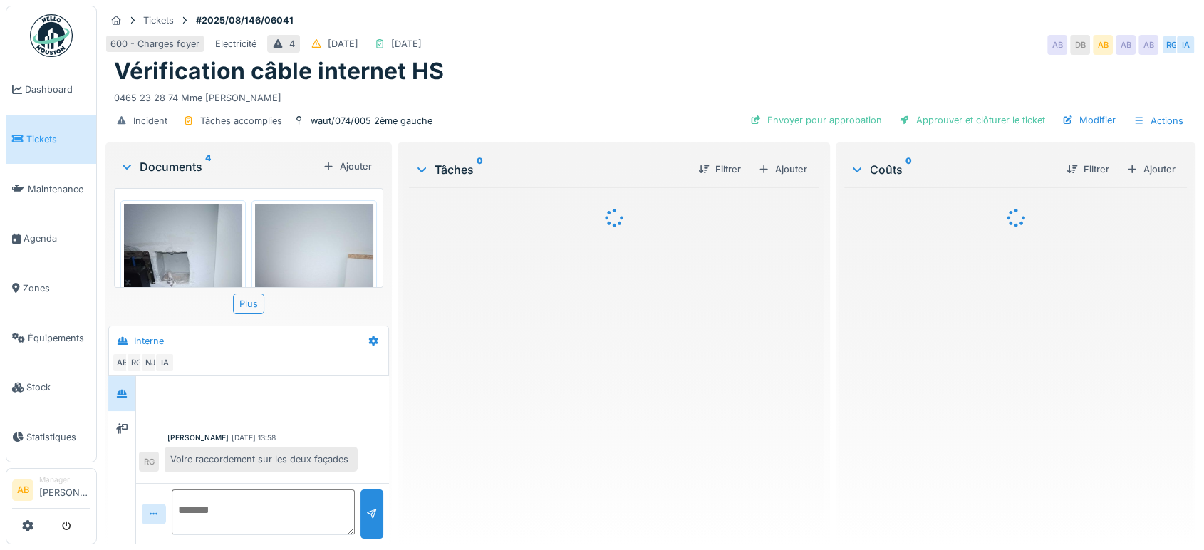
scroll to position [98, 0]
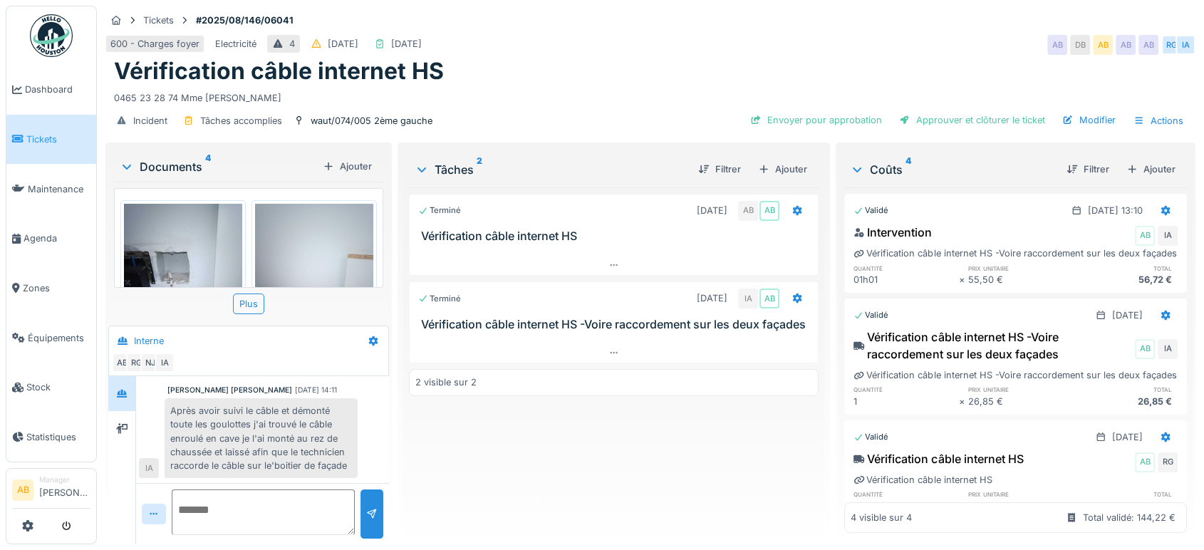
click at [175, 167] on div "Documents 4" at bounding box center [218, 166] width 197 height 17
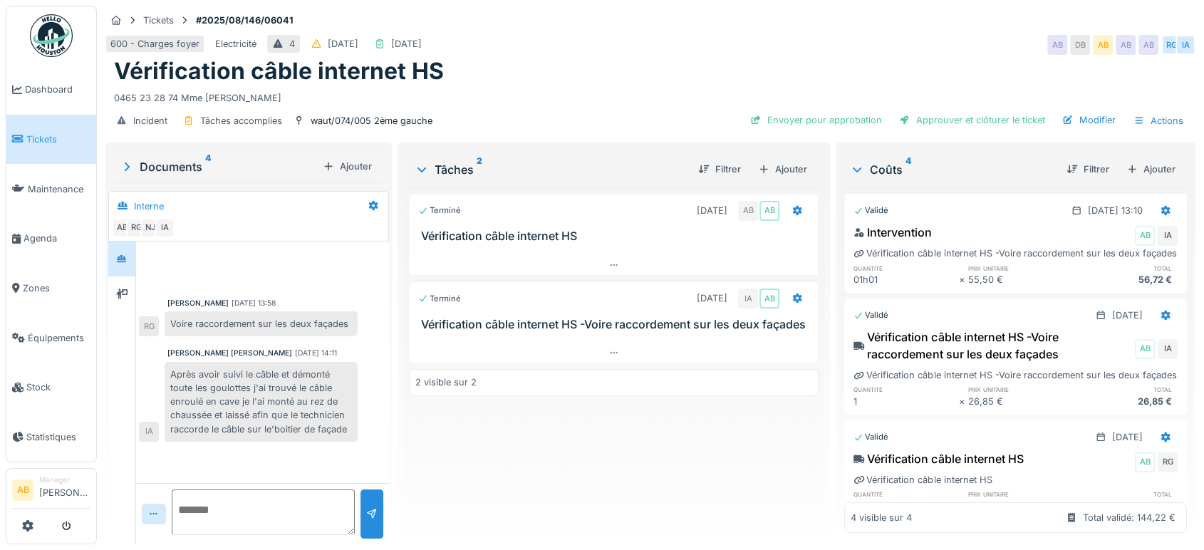
scroll to position [0, 0]
click at [118, 296] on icon at bounding box center [121, 293] width 11 height 9
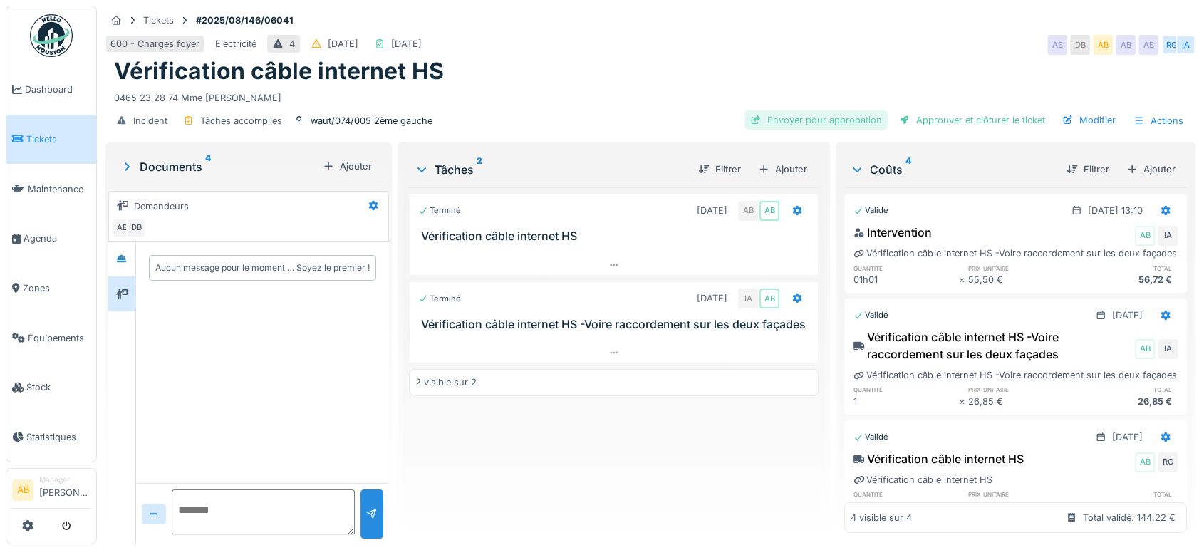
click at [841, 115] on div "Envoyer pour approbation" at bounding box center [816, 119] width 143 height 19
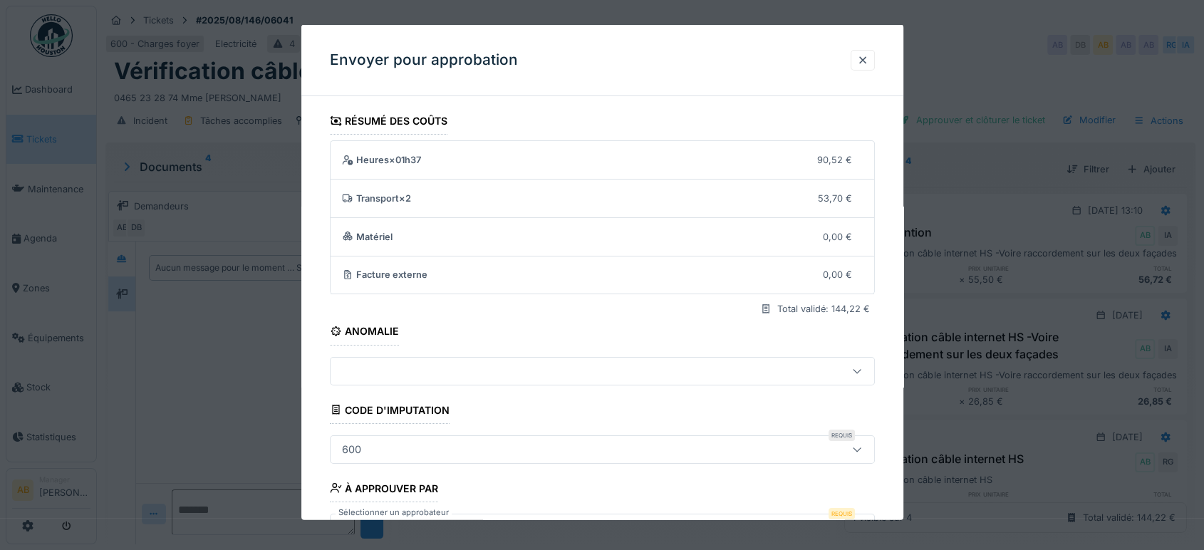
scroll to position [102, 0]
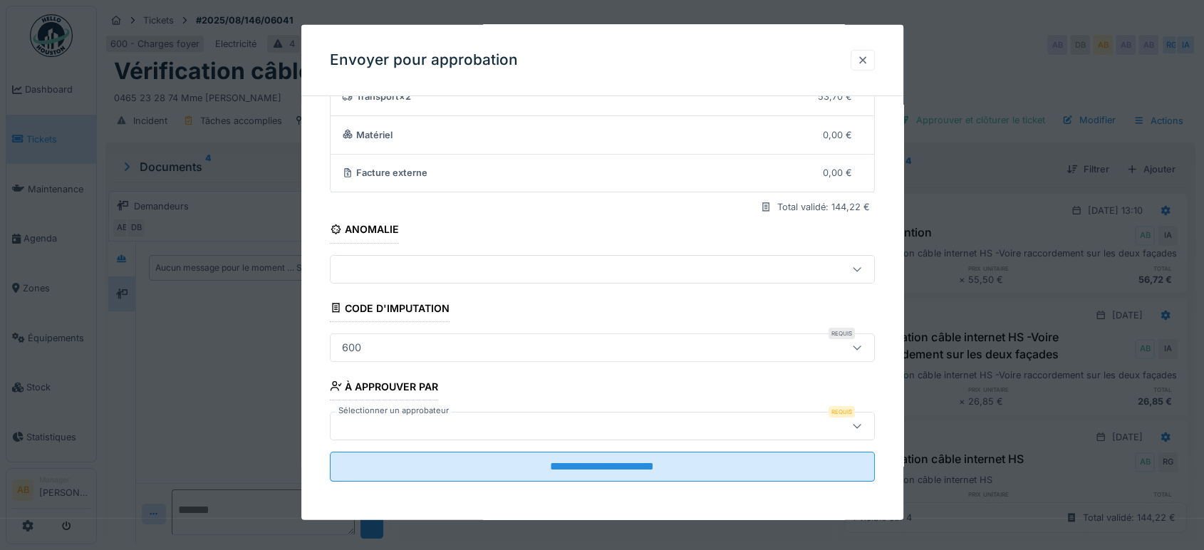
click at [869, 61] on div at bounding box center [862, 60] width 11 height 14
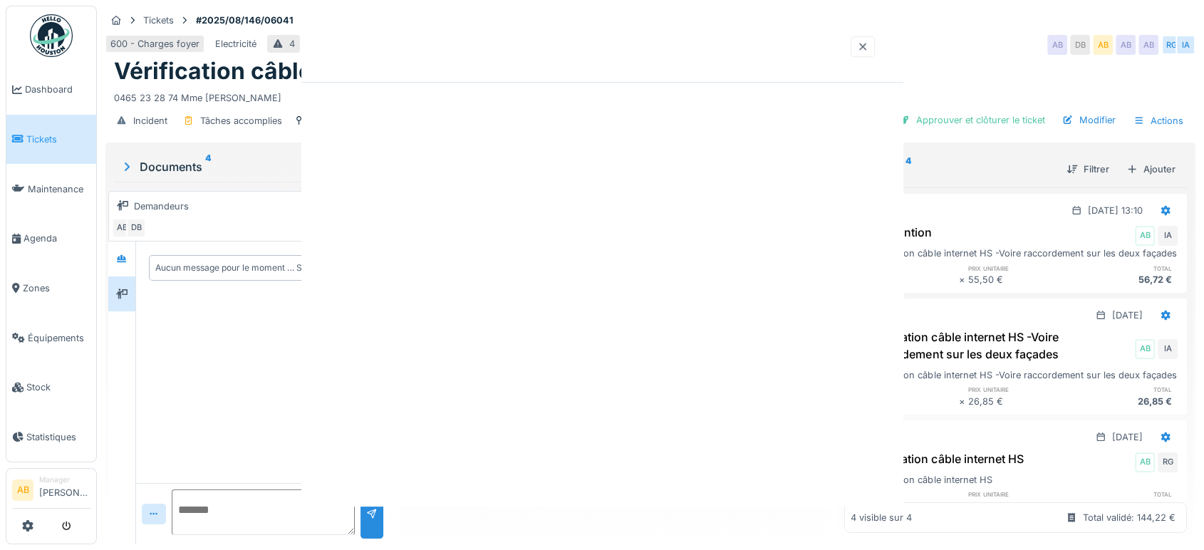
scroll to position [0, 0]
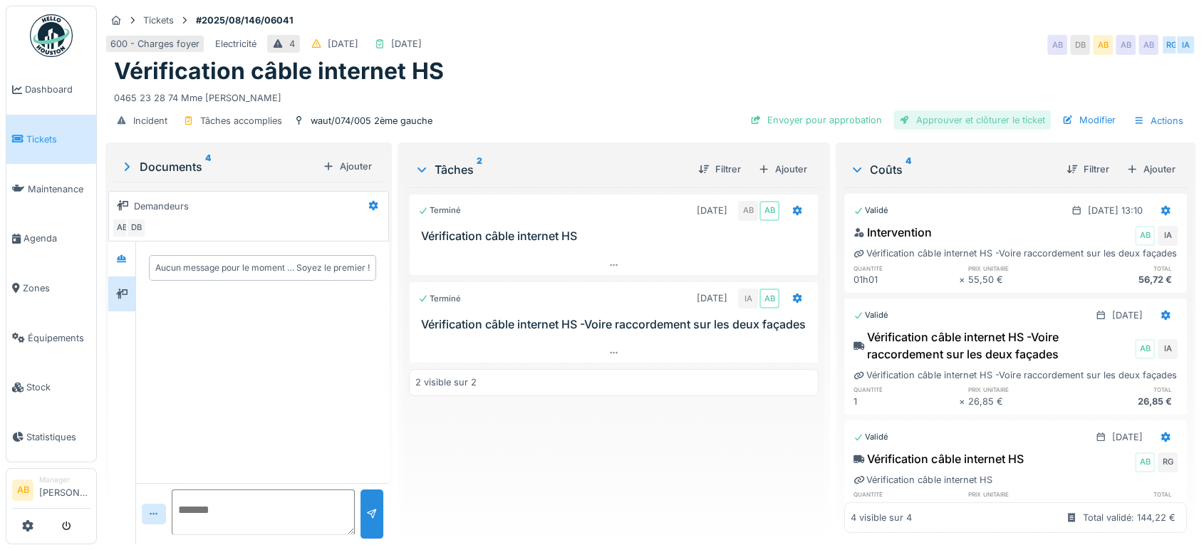
click at [899, 124] on div at bounding box center [904, 120] width 11 height 14
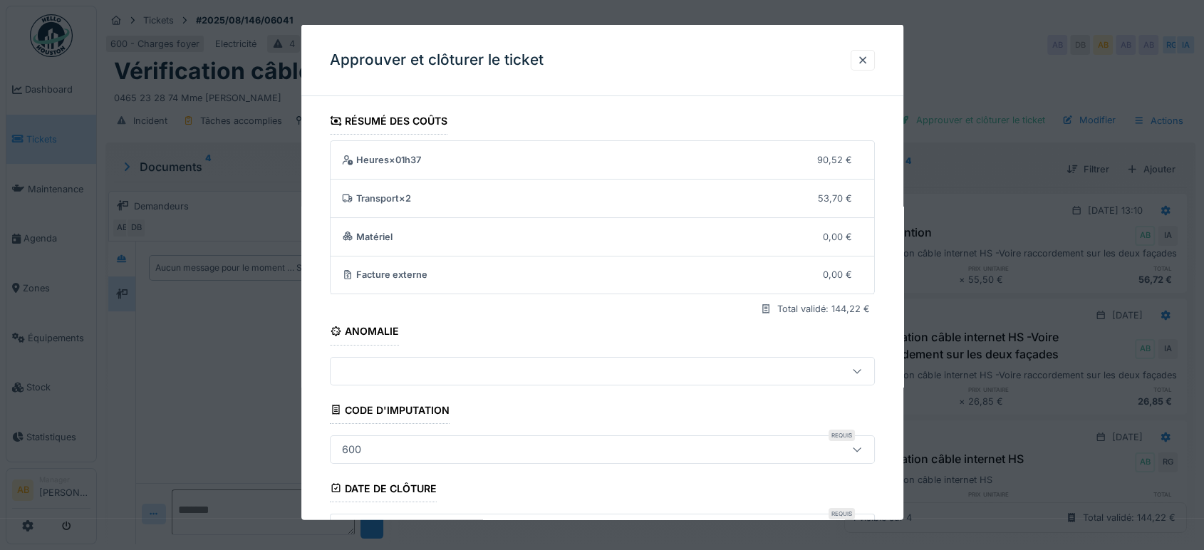
scroll to position [215, 0]
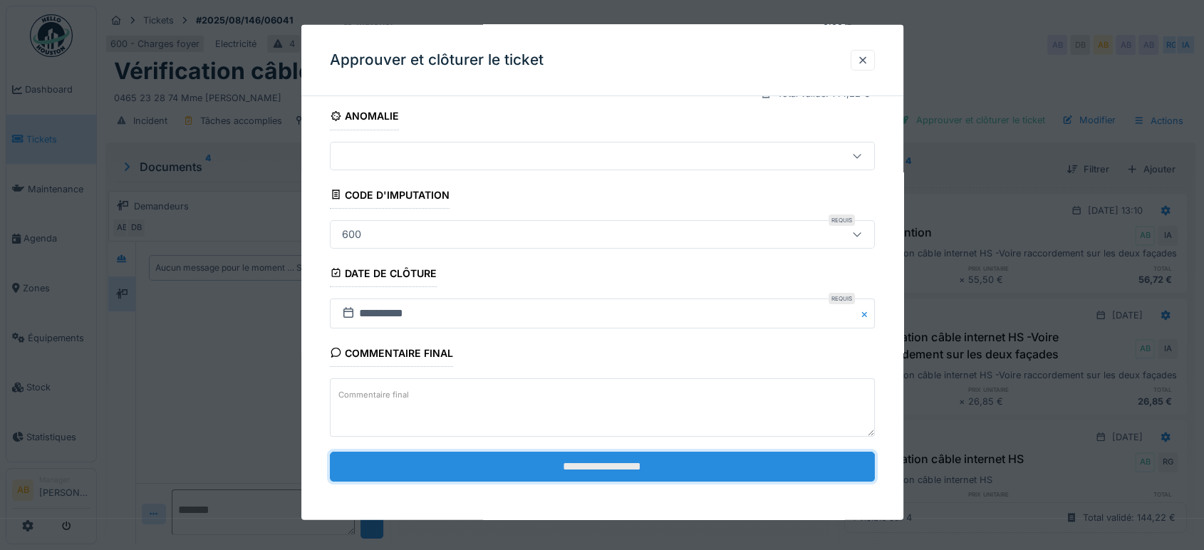
click at [570, 458] on input "**********" at bounding box center [602, 467] width 545 height 30
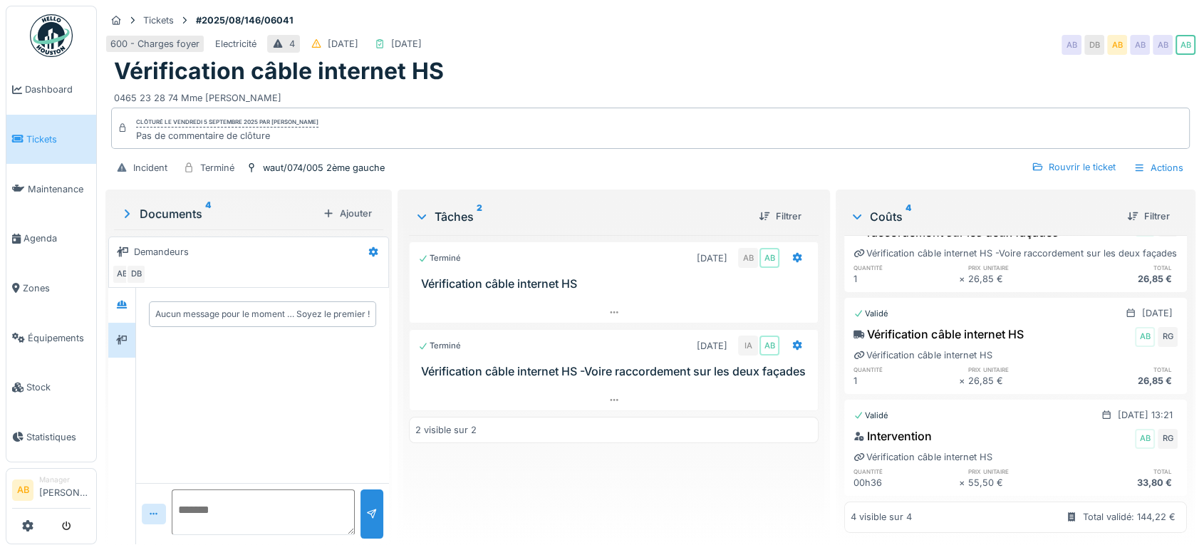
scroll to position [210, 0]
click at [596, 390] on div at bounding box center [614, 383] width 410 height 11
click at [110, 299] on div at bounding box center [121, 305] width 27 height 35
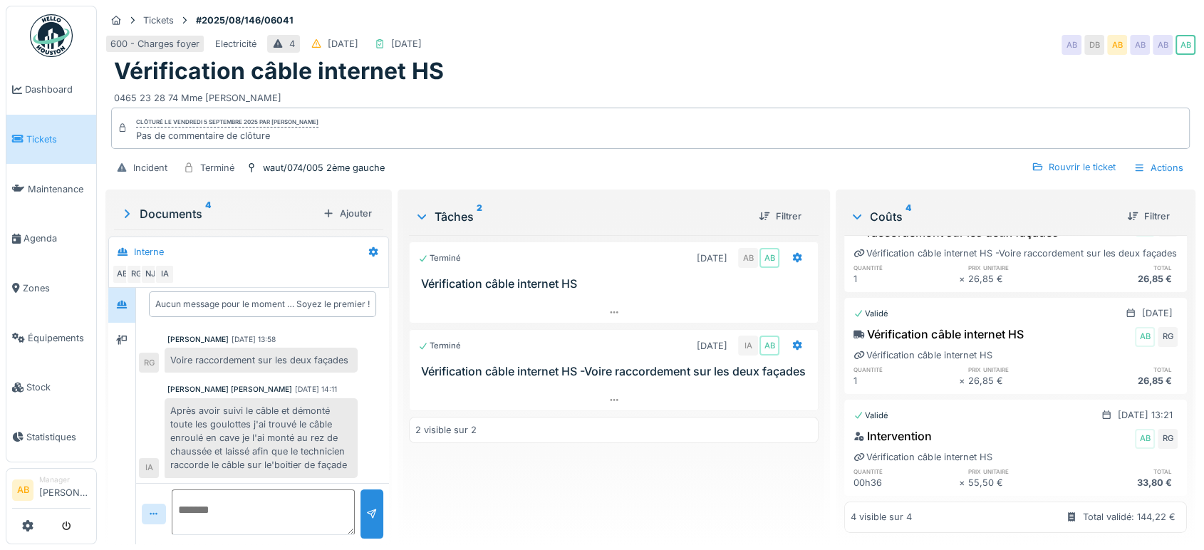
click at [178, 216] on div "Documents 4" at bounding box center [218, 213] width 197 height 17
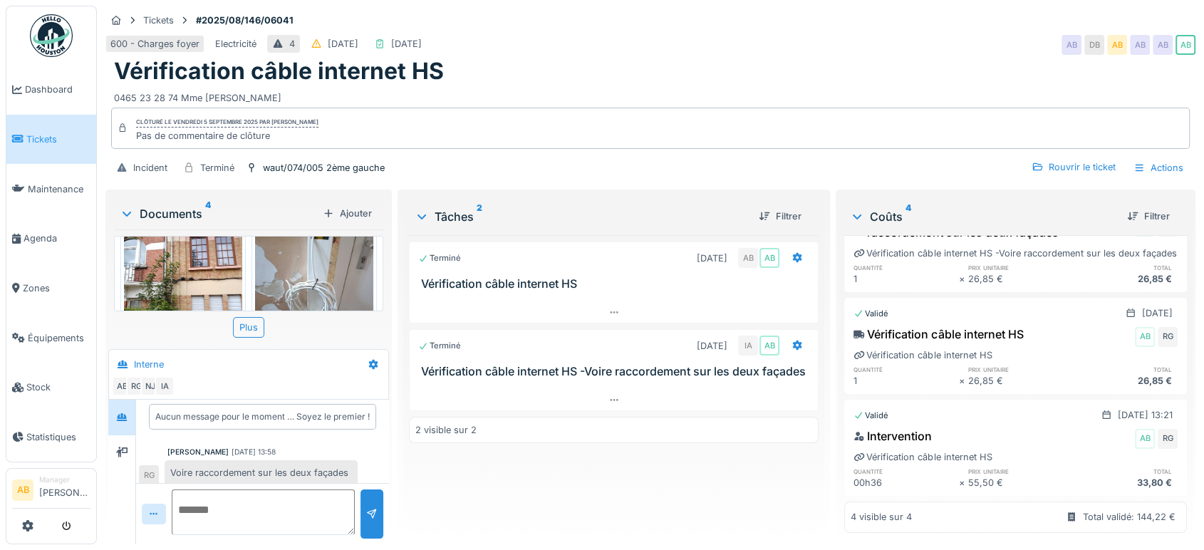
scroll to position [237, 0]
click at [245, 329] on div "Plus" at bounding box center [248, 327] width 31 height 21
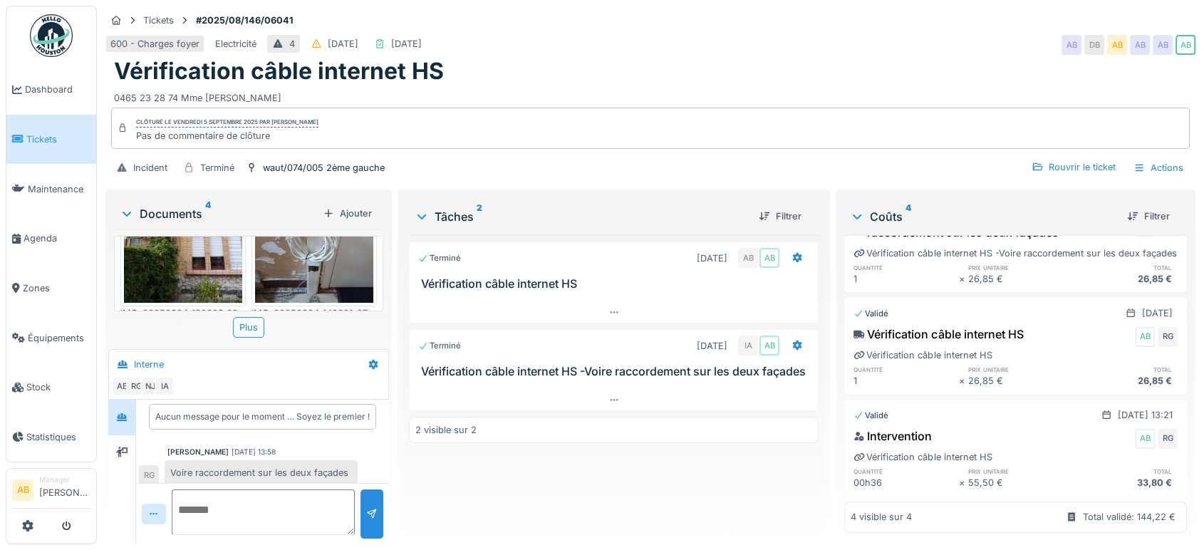
scroll to position [11, 0]
click at [188, 239] on img at bounding box center [183, 223] width 118 height 157
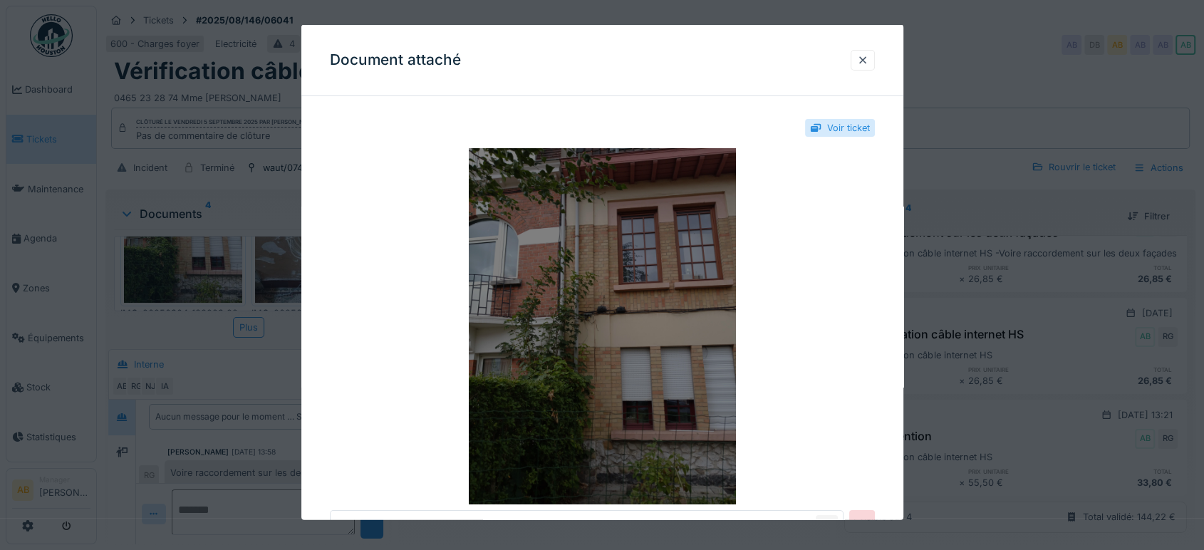
click at [608, 353] on img at bounding box center [602, 326] width 545 height 356
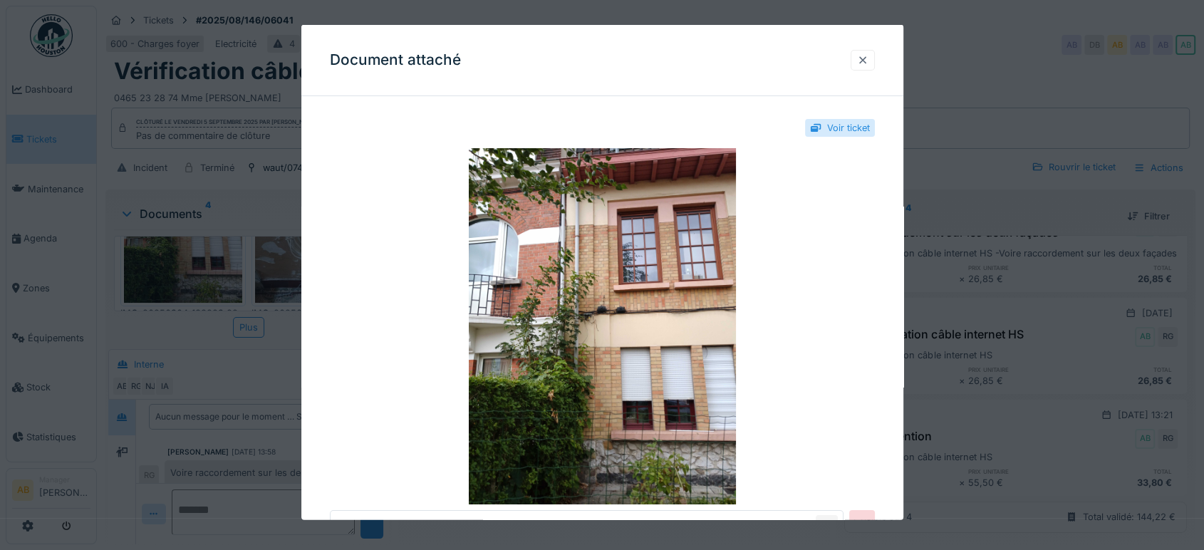
click at [868, 66] on div at bounding box center [862, 60] width 11 height 14
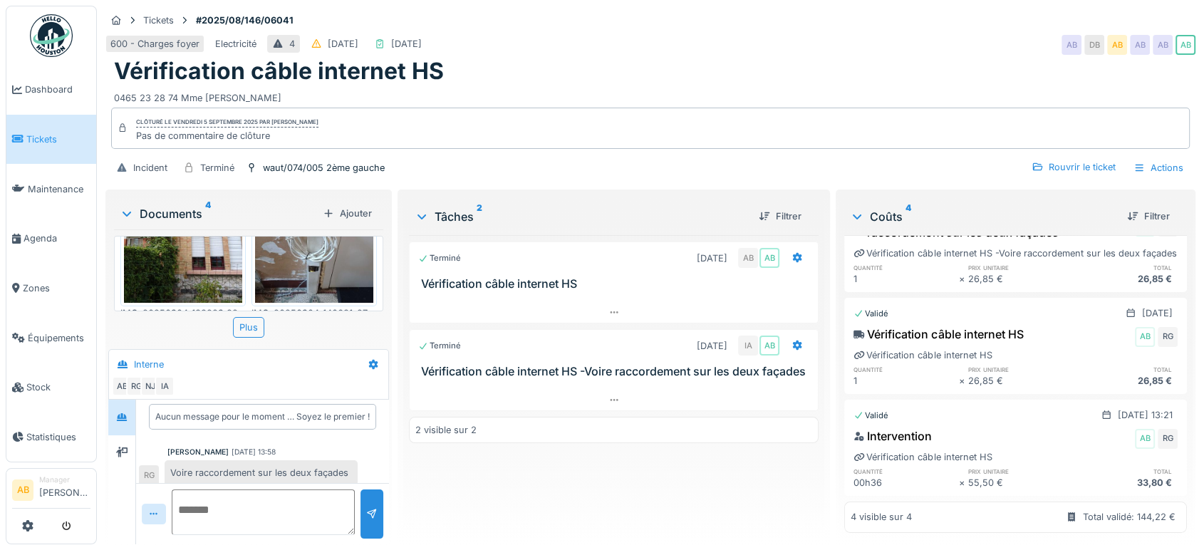
click at [331, 258] on img at bounding box center [314, 223] width 118 height 157
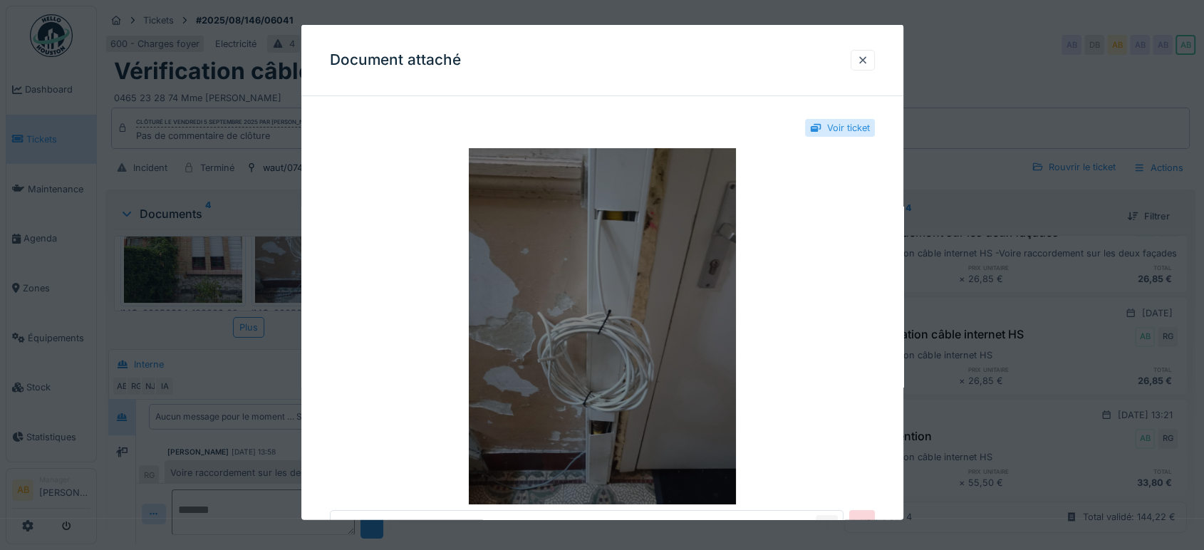
click at [627, 341] on img at bounding box center [602, 326] width 545 height 356
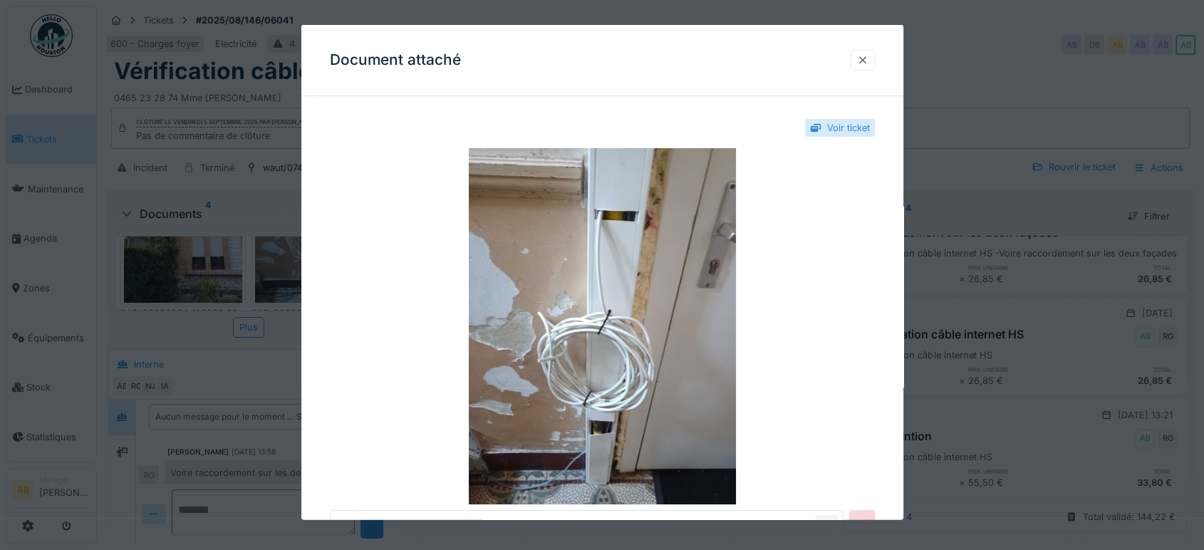
click at [872, 68] on div at bounding box center [863, 60] width 24 height 21
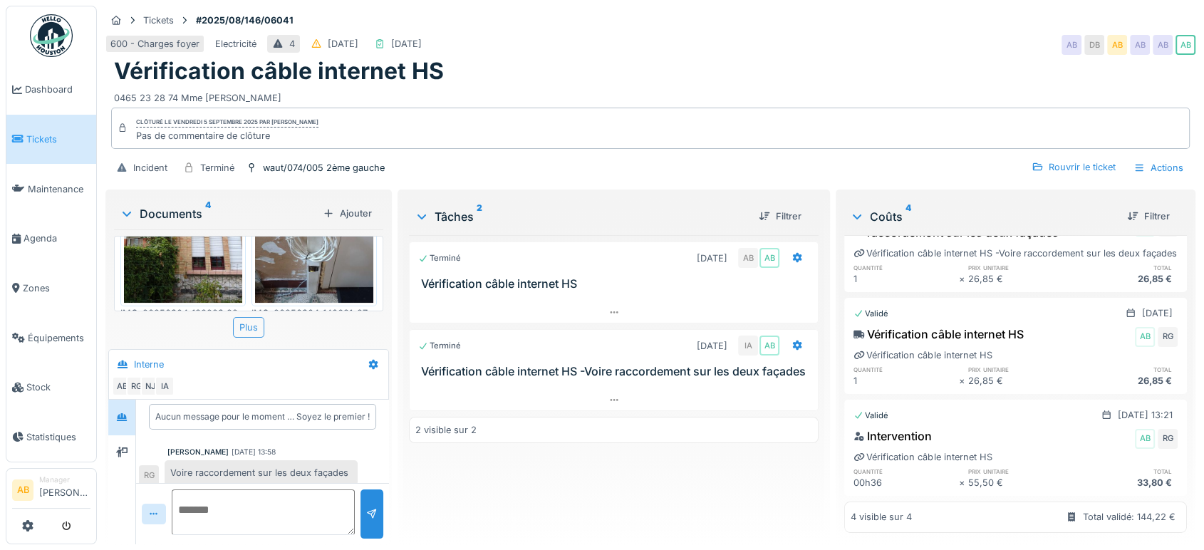
click at [257, 317] on div "Plus" at bounding box center [248, 327] width 31 height 21
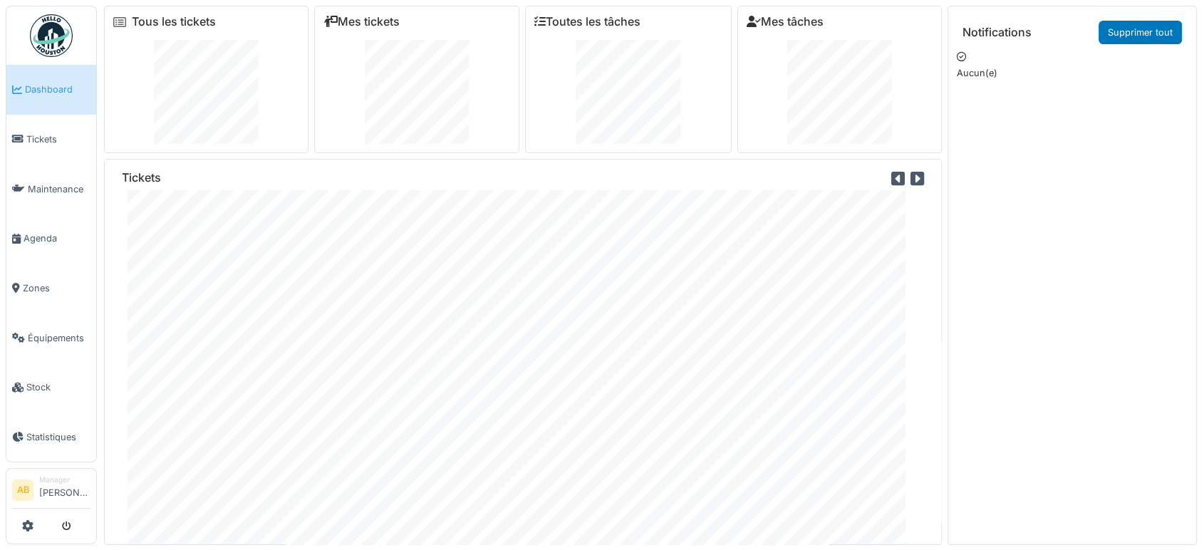
click at [67, 36] on img at bounding box center [51, 35] width 43 height 43
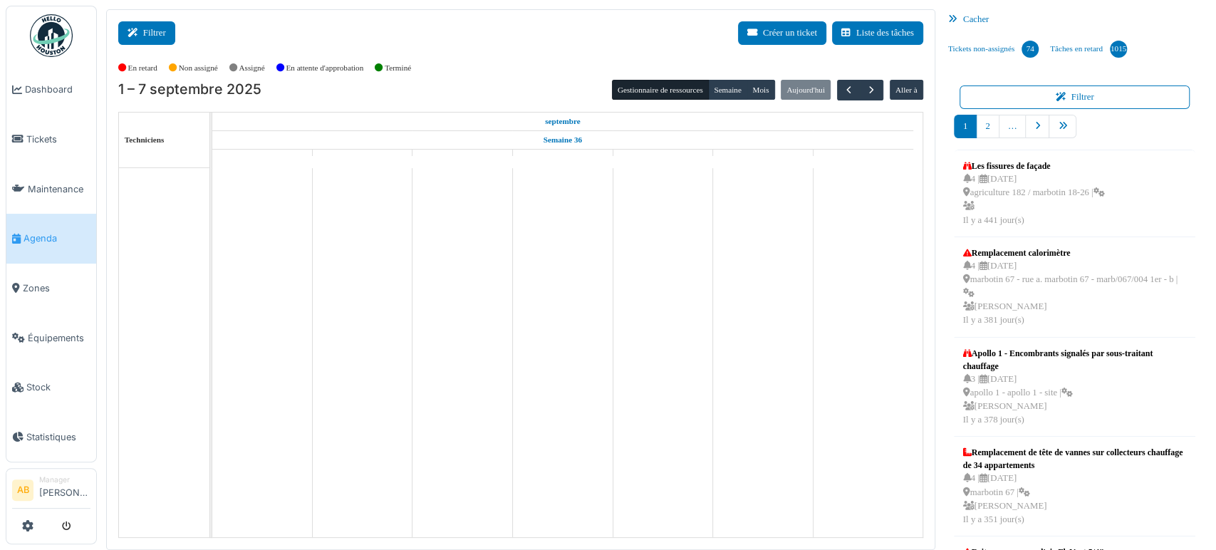
click at [149, 42] on button "Filtrer" at bounding box center [146, 33] width 57 height 24
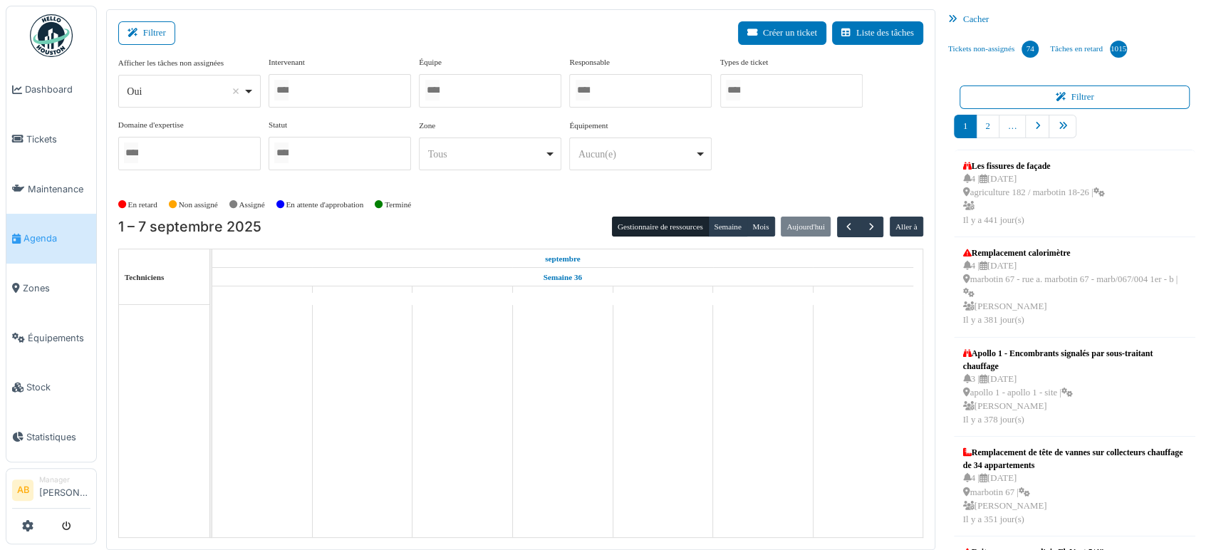
click at [167, 102] on div "*** Oui Remove item" at bounding box center [189, 91] width 143 height 33
select select "**"
drag, startPoint x: 331, startPoint y: 109, endPoint x: 267, endPoint y: 76, distance: 72.4
click at [267, 76] on div "Afficher les tâches non assignées *** Non Remove item Oui Non Intervenant Abdel…" at bounding box center [520, 118] width 805 height 125
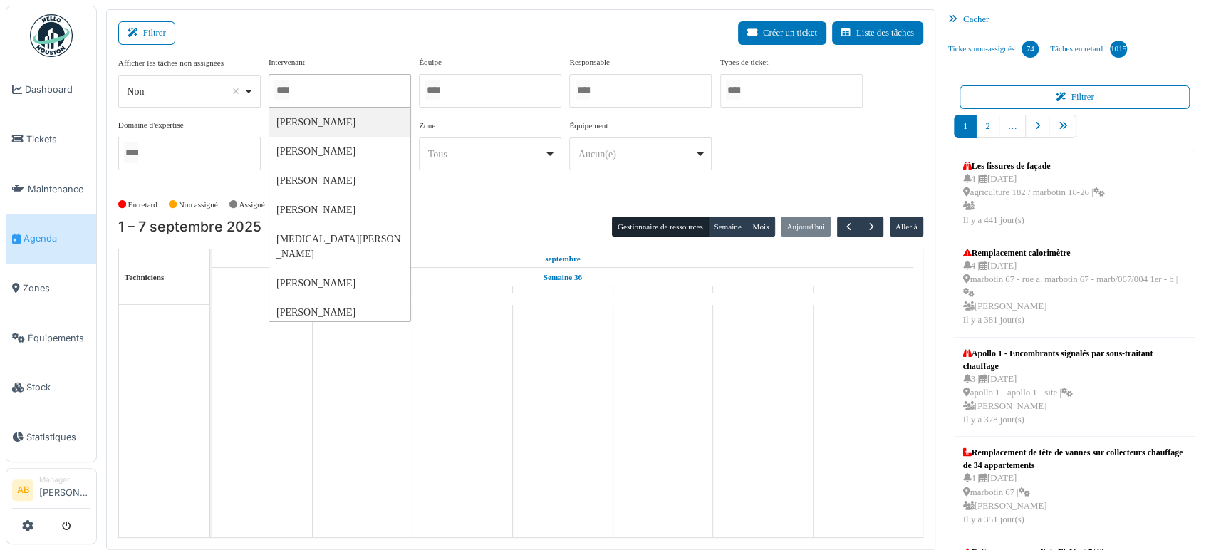
click at [277, 83] on input "Tous" at bounding box center [281, 90] width 14 height 21
type input "*"
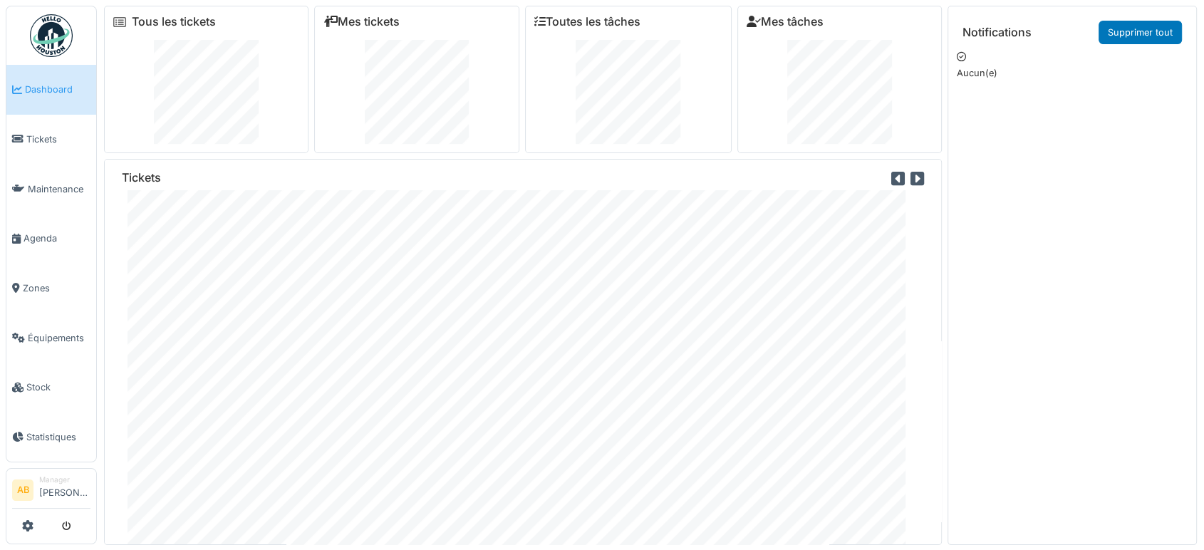
click at [66, 19] on img at bounding box center [51, 35] width 43 height 43
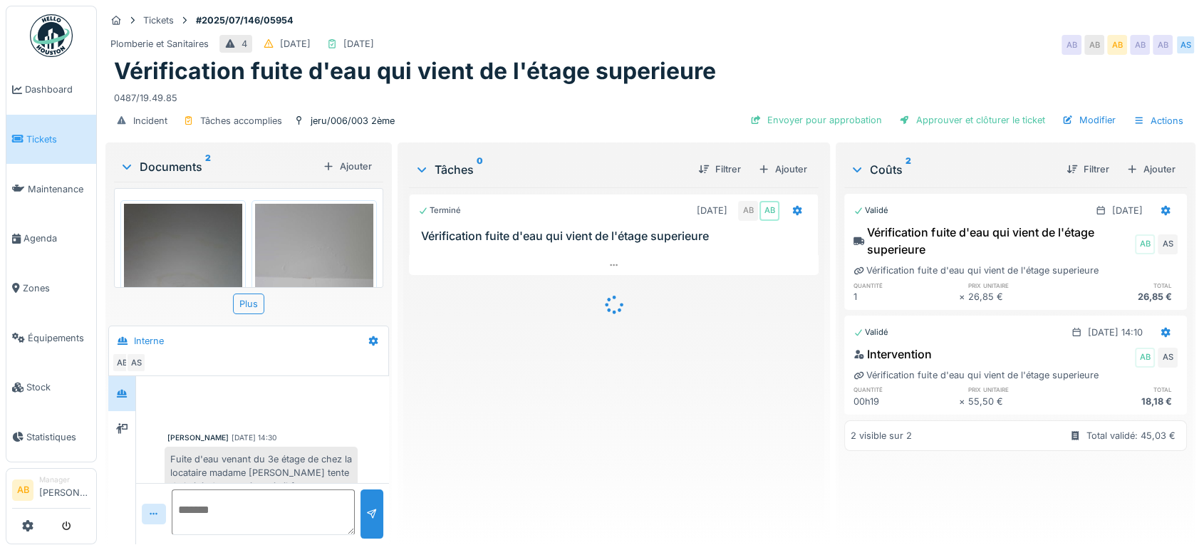
scroll to position [377, 0]
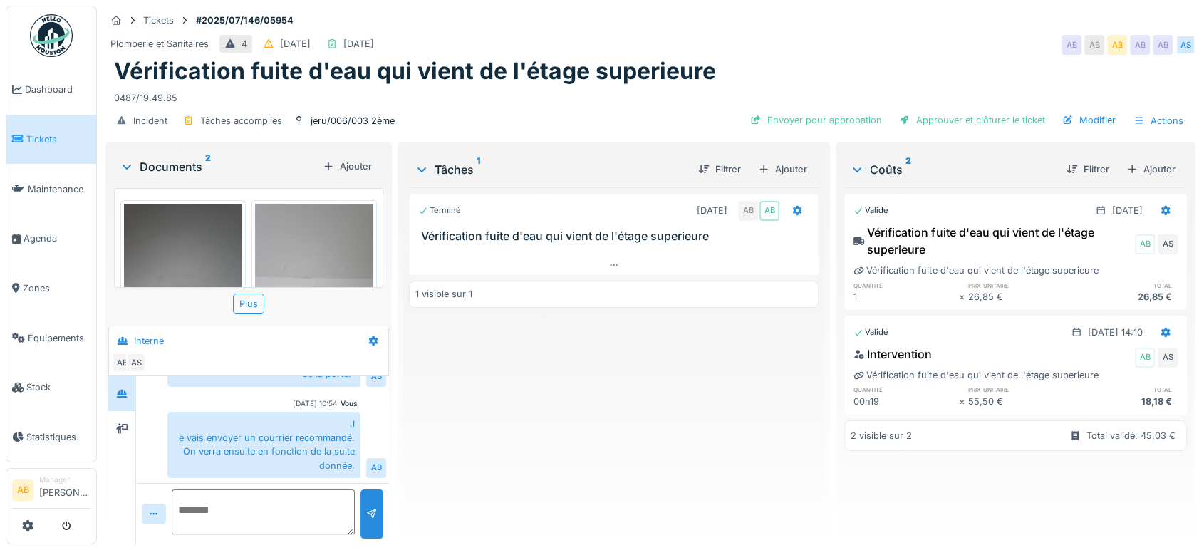
click at [162, 162] on div "Documents 2" at bounding box center [218, 166] width 197 height 17
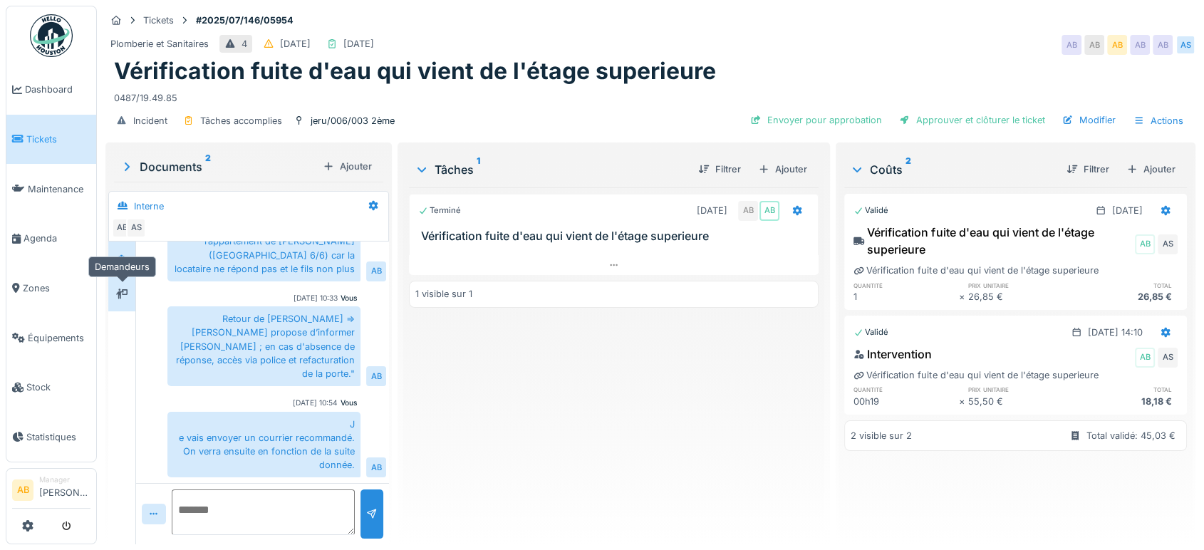
click at [116, 291] on icon at bounding box center [121, 293] width 11 height 9
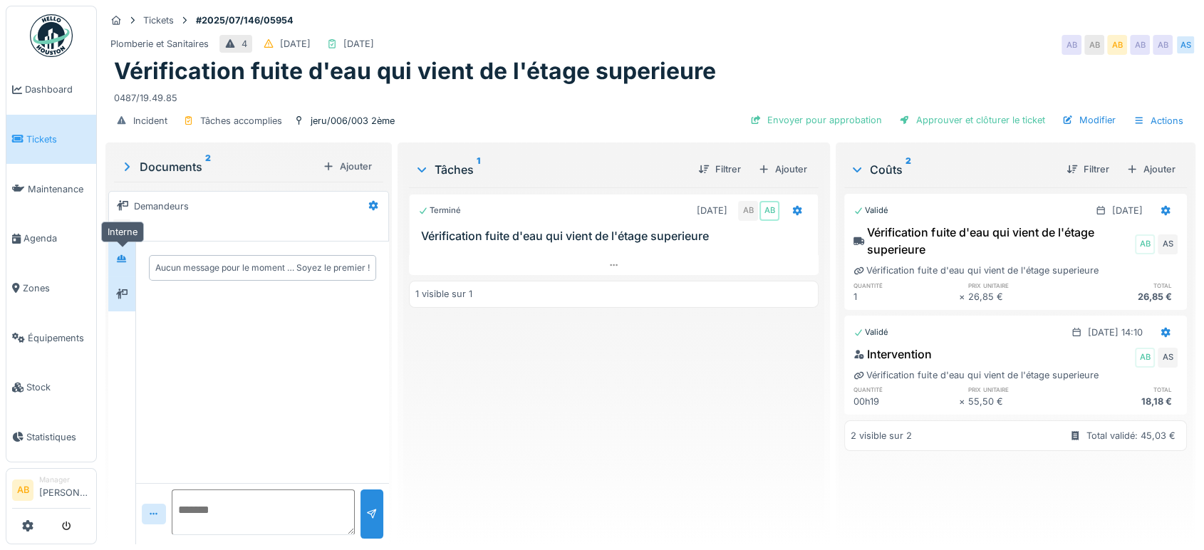
click at [119, 254] on icon at bounding box center [121, 258] width 11 height 9
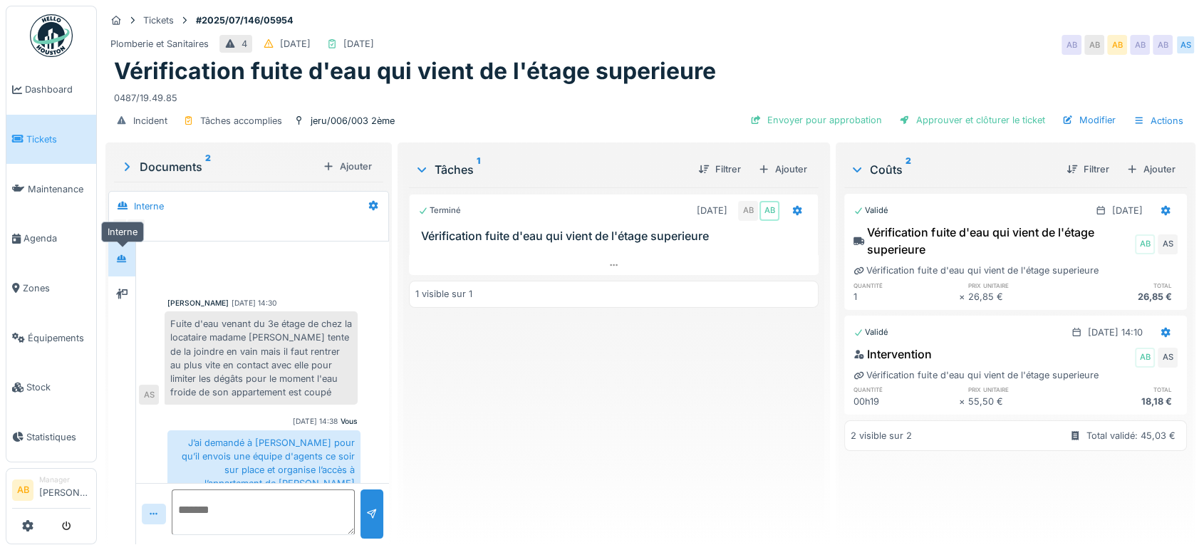
scroll to position [242, 0]
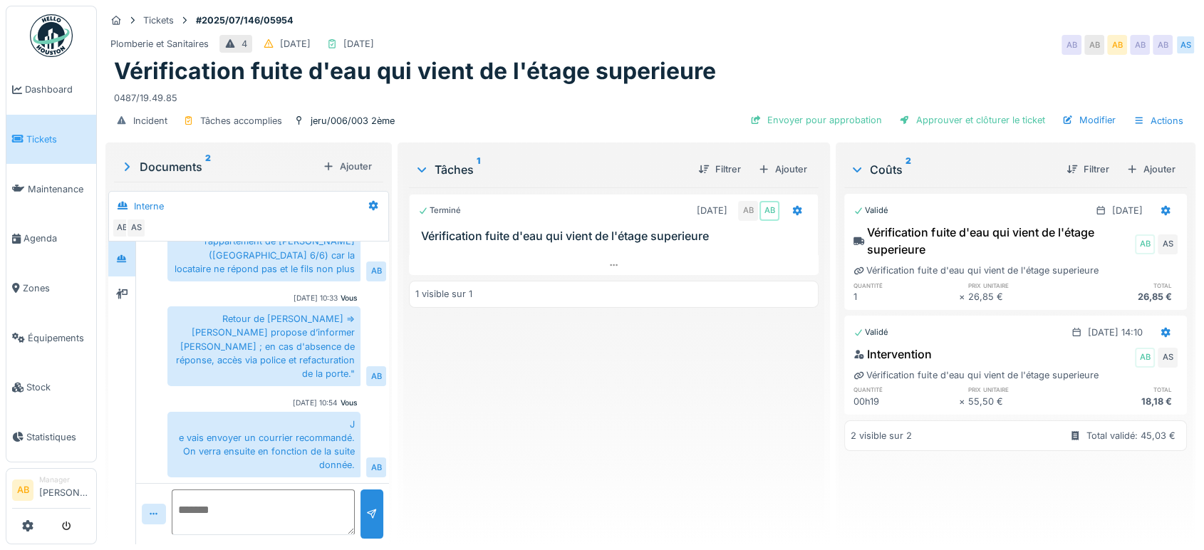
click at [41, 19] on img at bounding box center [51, 35] width 43 height 43
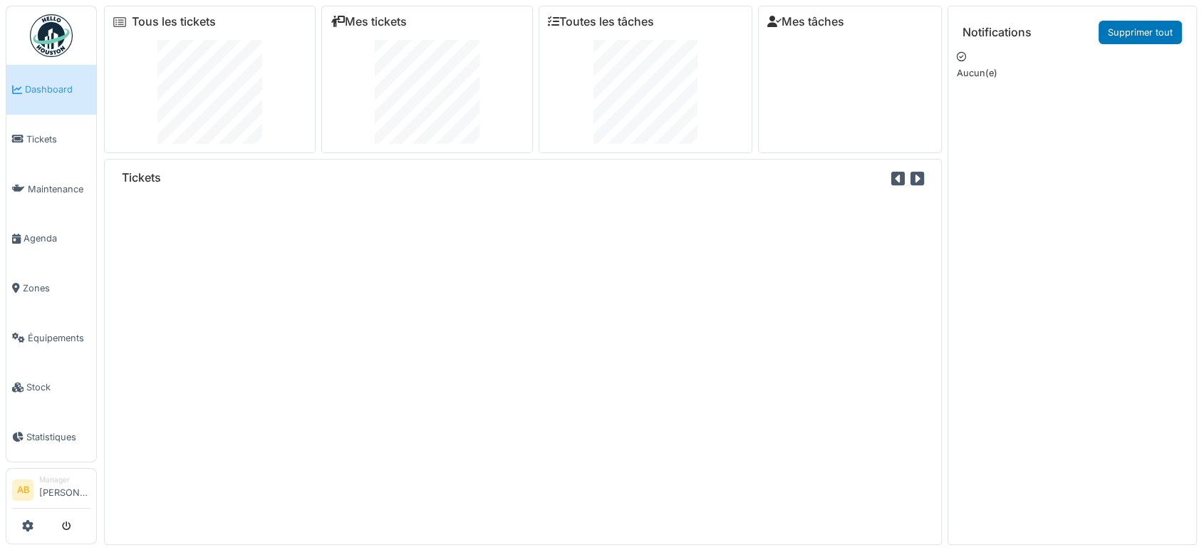
click at [296, 216] on div "Tickets" at bounding box center [523, 352] width 838 height 386
